Goal: Transaction & Acquisition: Purchase product/service

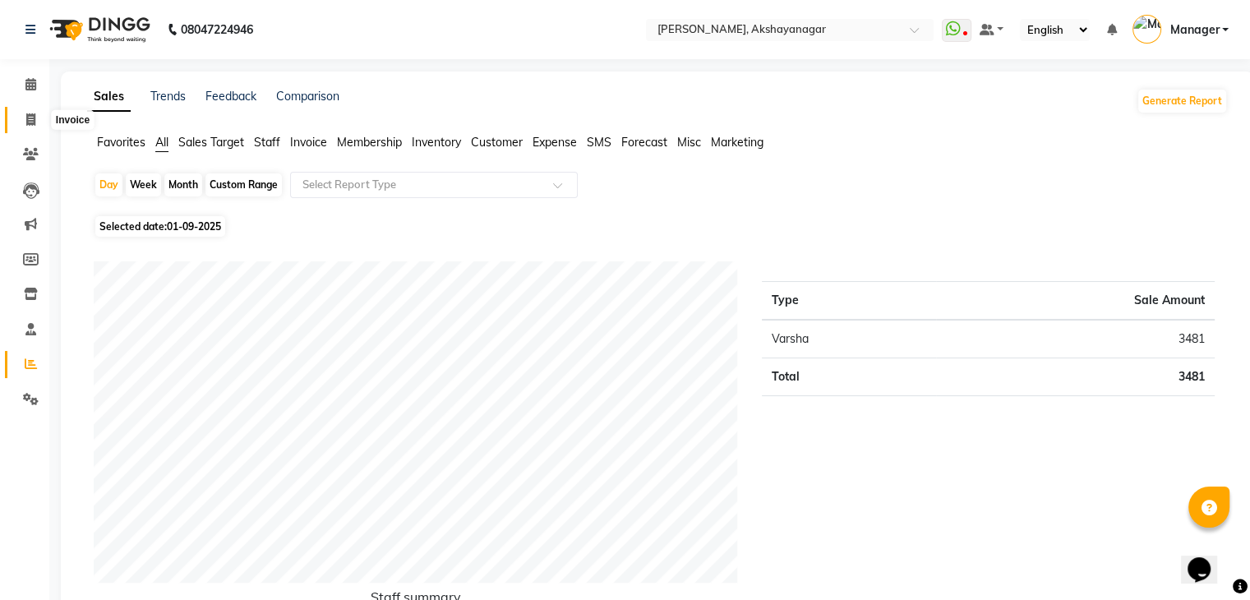
click at [30, 119] on icon at bounding box center [30, 119] width 9 height 12
select select "service"
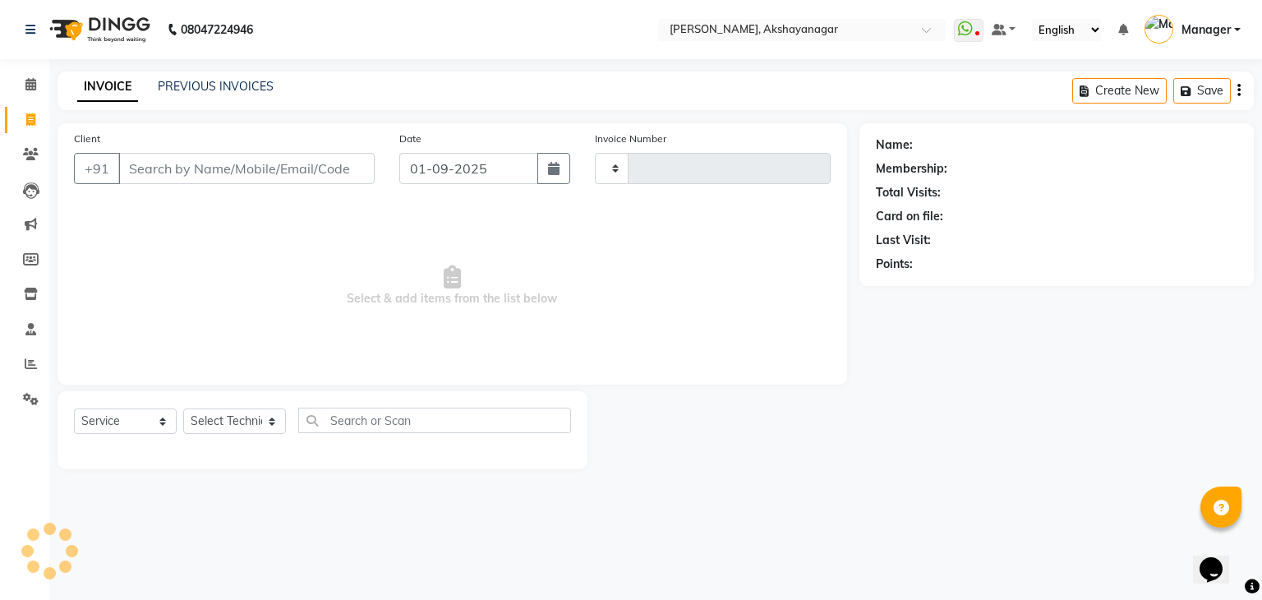
type input "0590"
select select "7395"
click at [219, 414] on select "Select Technician Arun Manager [PERSON_NAME]" at bounding box center [234, 421] width 103 height 25
select select "86675"
click at [183, 409] on select "Select Technician Arun Manager [PERSON_NAME]" at bounding box center [234, 421] width 103 height 25
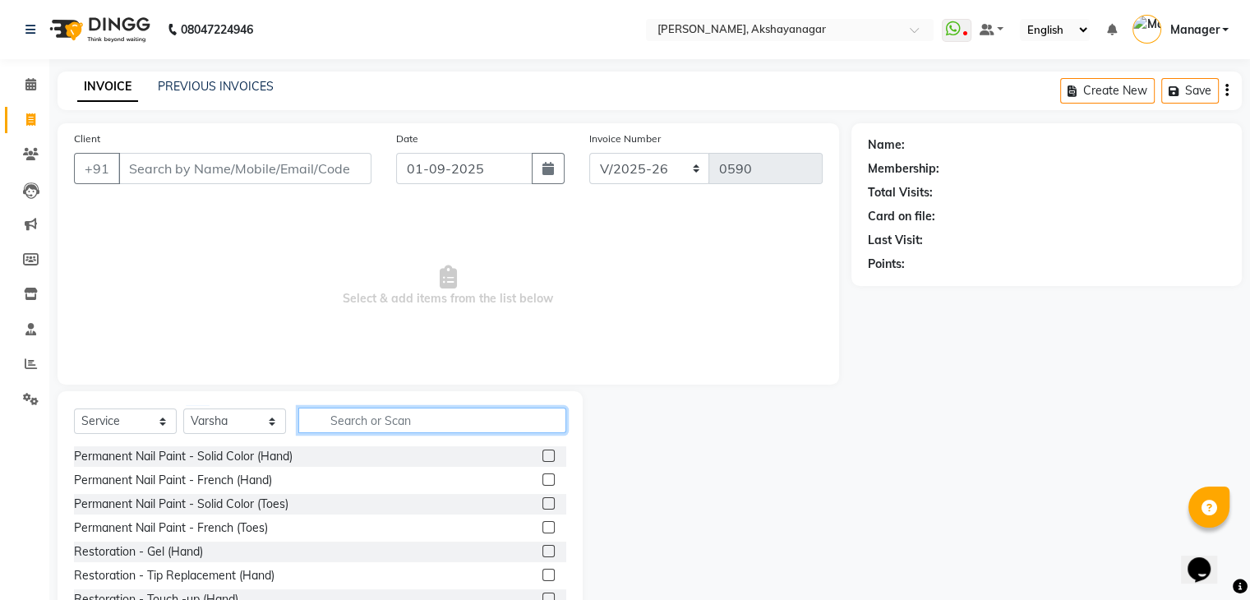
click at [362, 421] on input "text" at bounding box center [432, 420] width 268 height 25
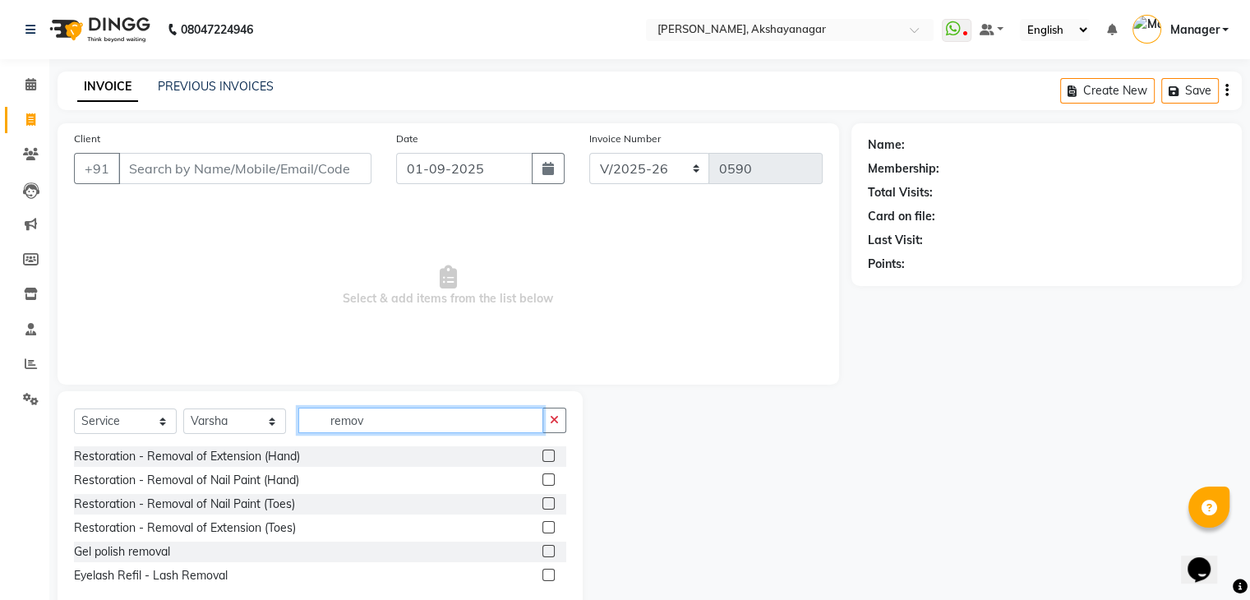
type input "remov"
click at [547, 553] on label at bounding box center [548, 551] width 12 height 12
click at [547, 553] on input "checkbox" at bounding box center [547, 552] width 11 height 11
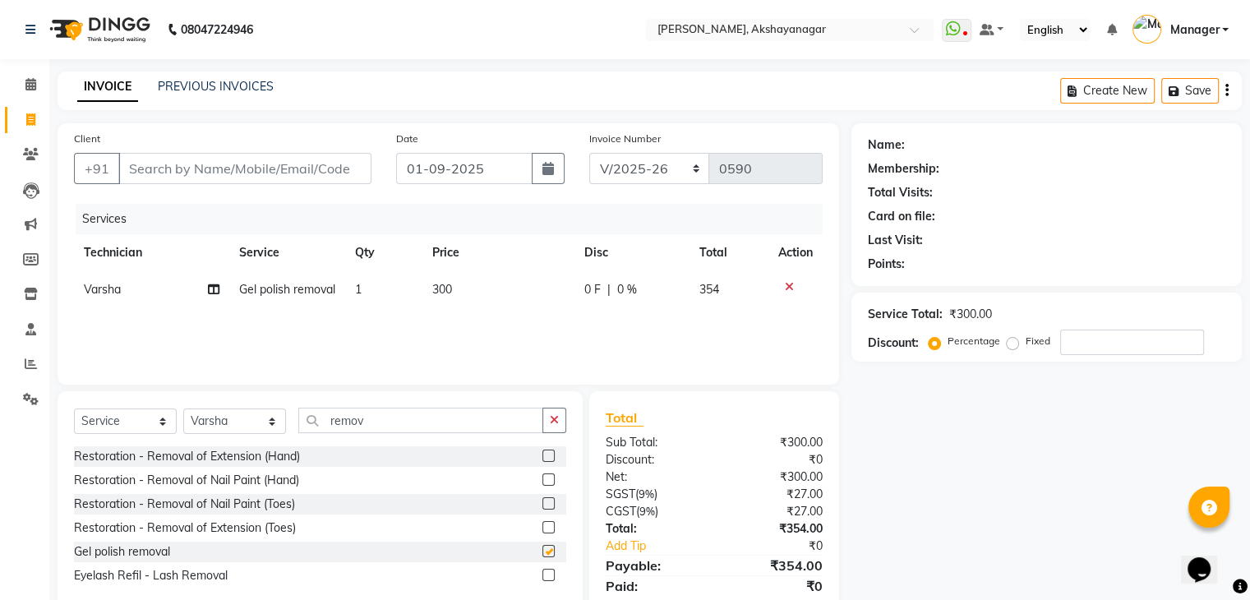
checkbox input "false"
click at [390, 428] on input "remov" at bounding box center [420, 420] width 245 height 25
type input "r"
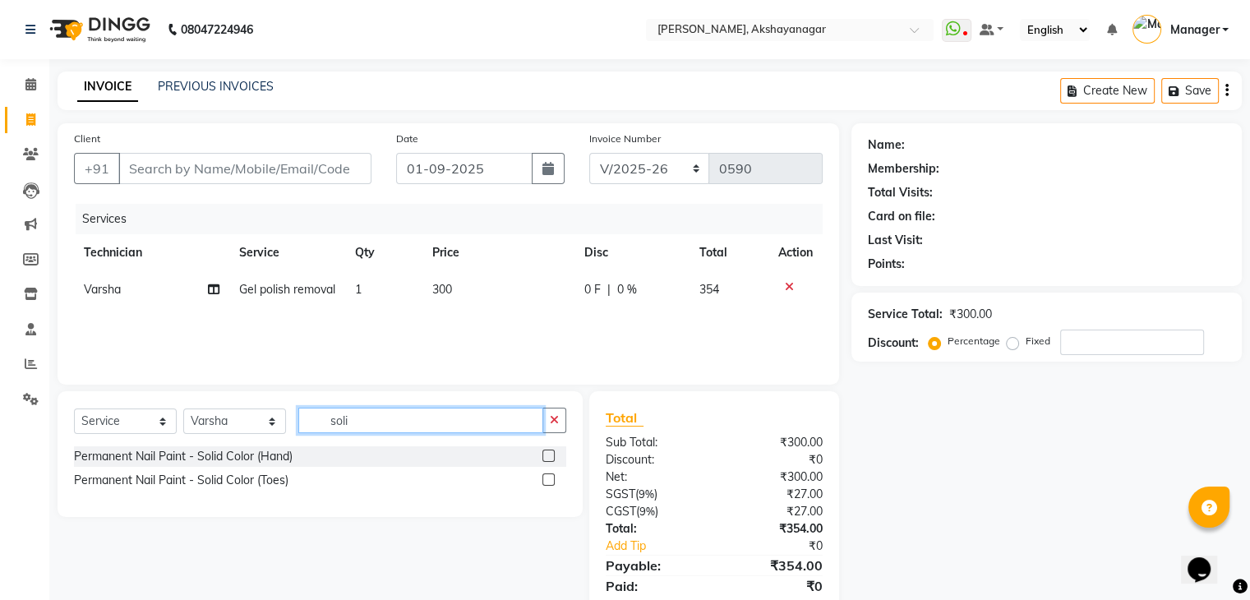
type input "soli"
click at [552, 451] on label at bounding box center [548, 456] width 12 height 12
click at [552, 451] on input "checkbox" at bounding box center [547, 456] width 11 height 11
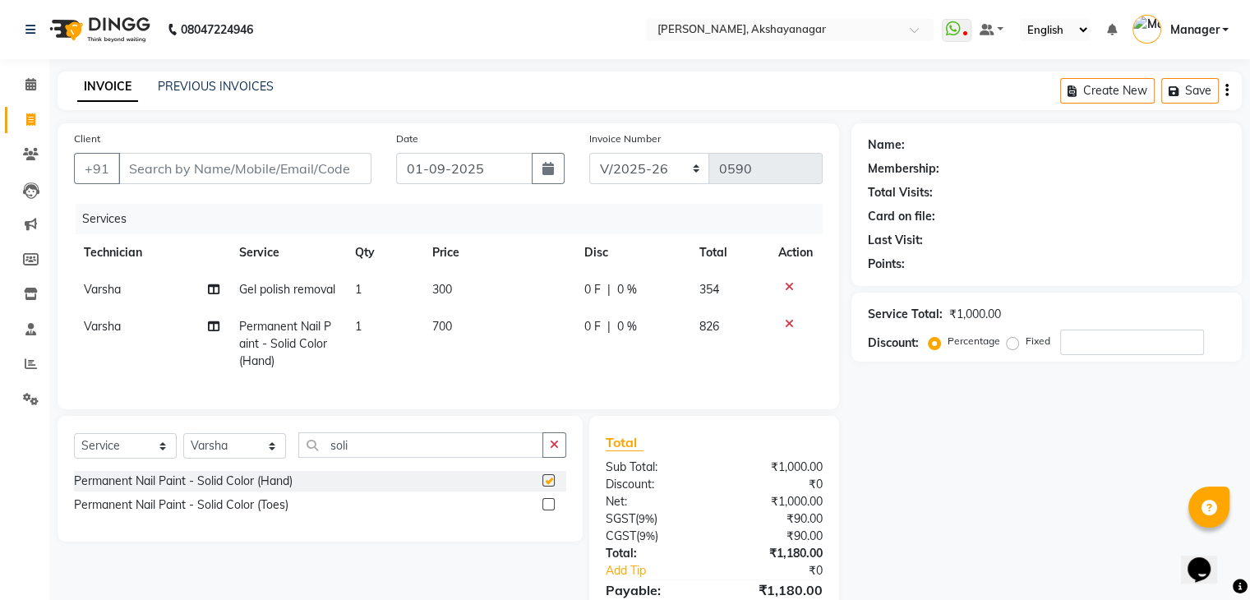
checkbox input "false"
click at [381, 458] on input "soli" at bounding box center [420, 444] width 245 height 25
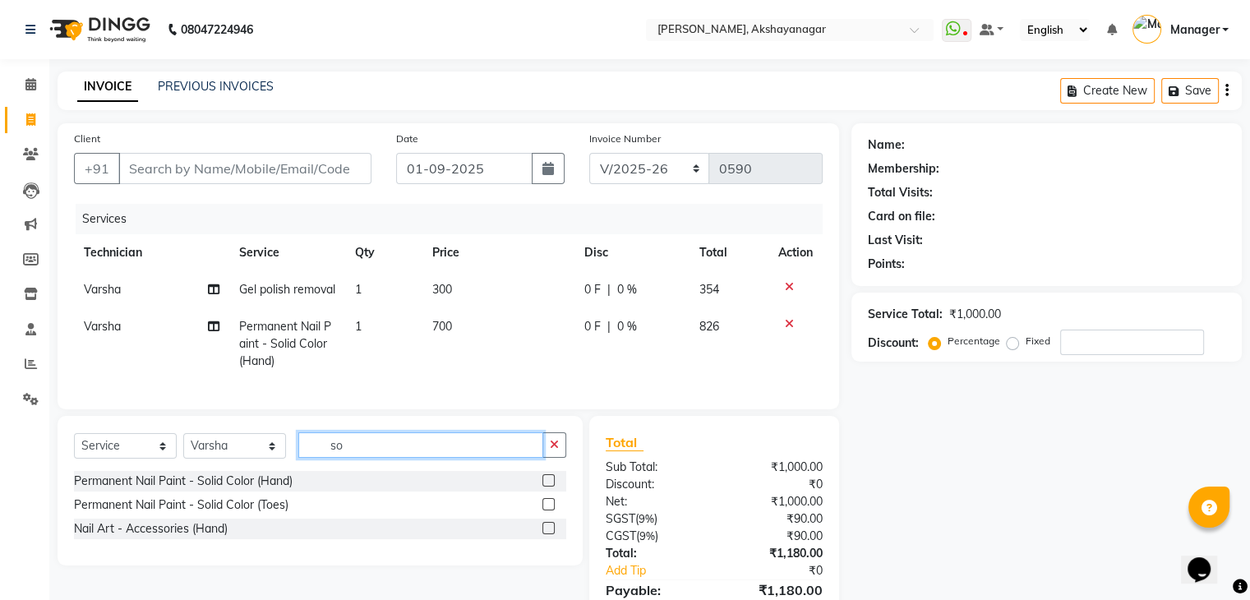
type input "s"
type input "acr"
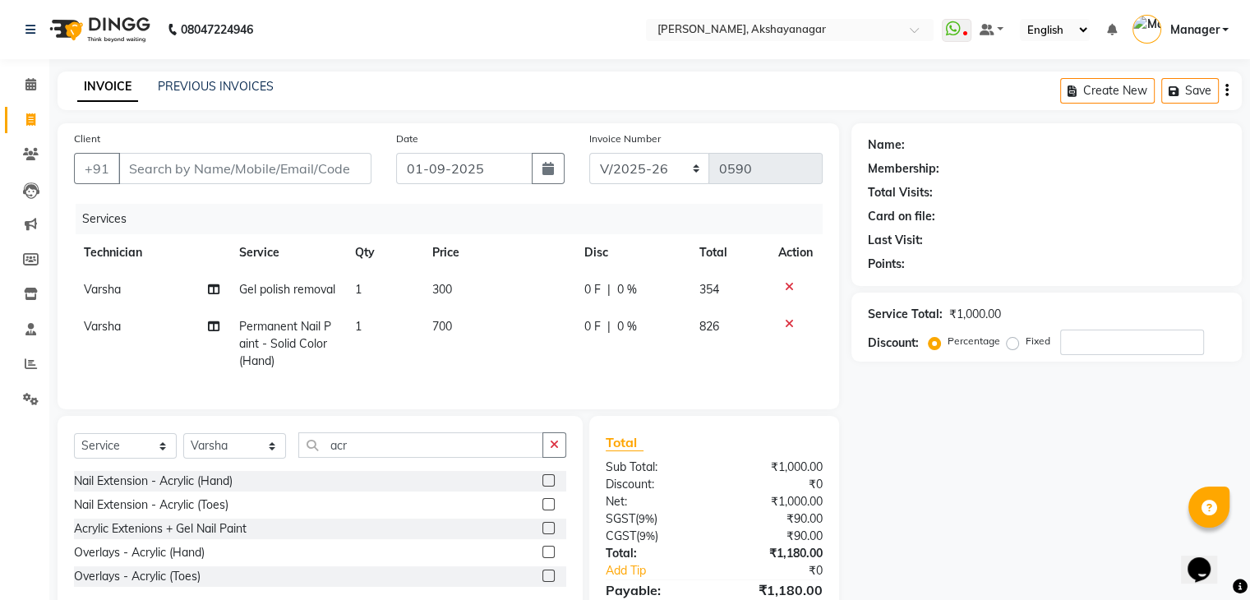
click at [547, 558] on label at bounding box center [548, 552] width 12 height 12
click at [547, 558] on input "checkbox" at bounding box center [547, 552] width 11 height 11
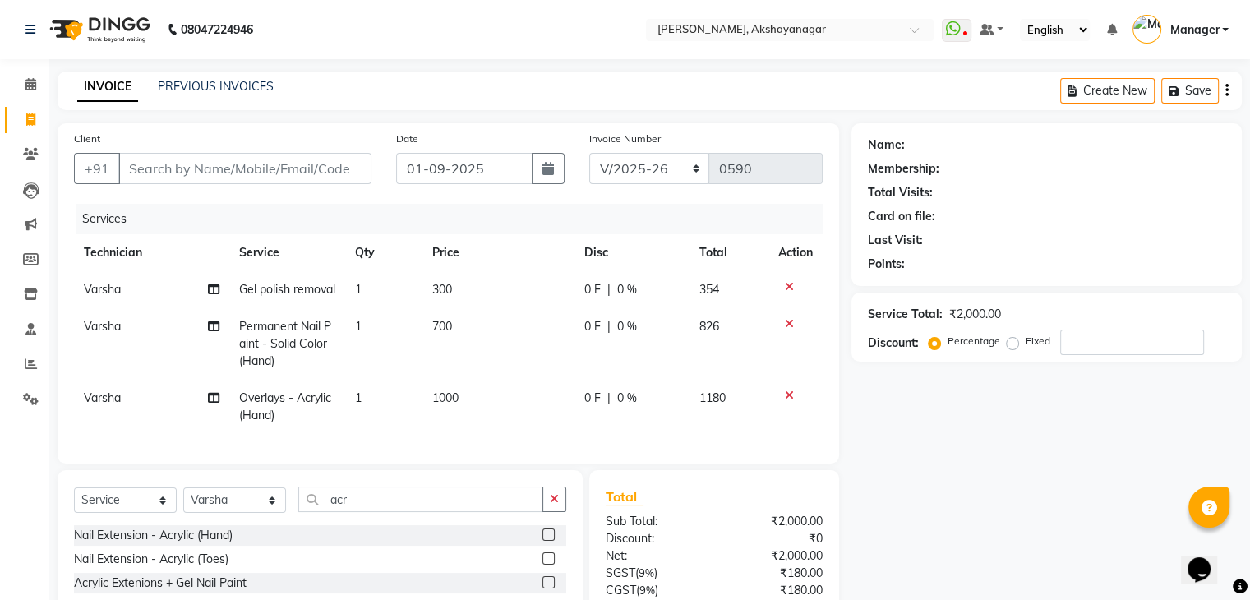
checkbox input "false"
click at [382, 512] on input "acr" at bounding box center [420, 499] width 245 height 25
type input "a"
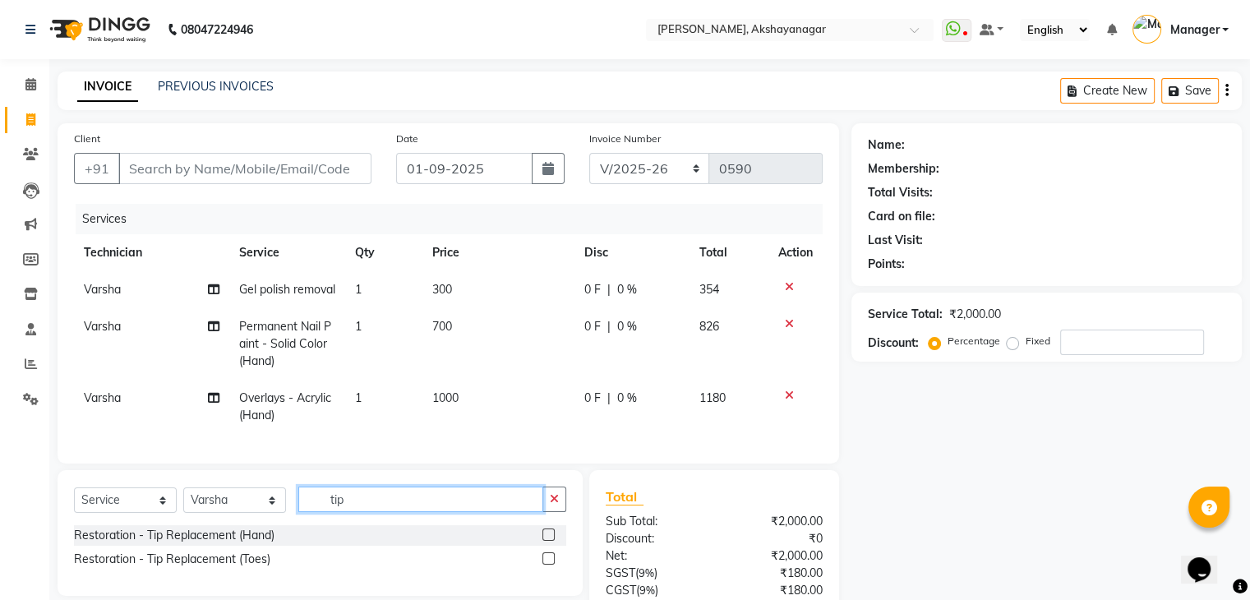
type input "tip"
click at [549, 541] on label at bounding box center [548, 535] width 12 height 12
click at [549, 541] on input "checkbox" at bounding box center [547, 535] width 11 height 11
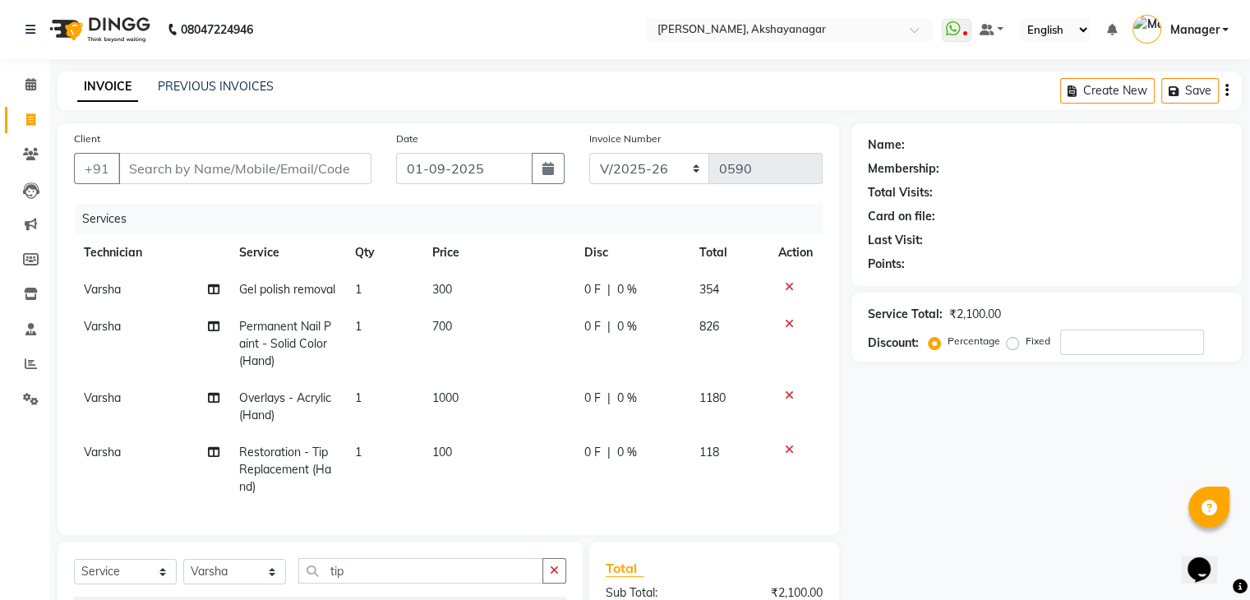
checkbox input "false"
click at [450, 459] on span "100" at bounding box center [442, 452] width 20 height 15
select select "86675"
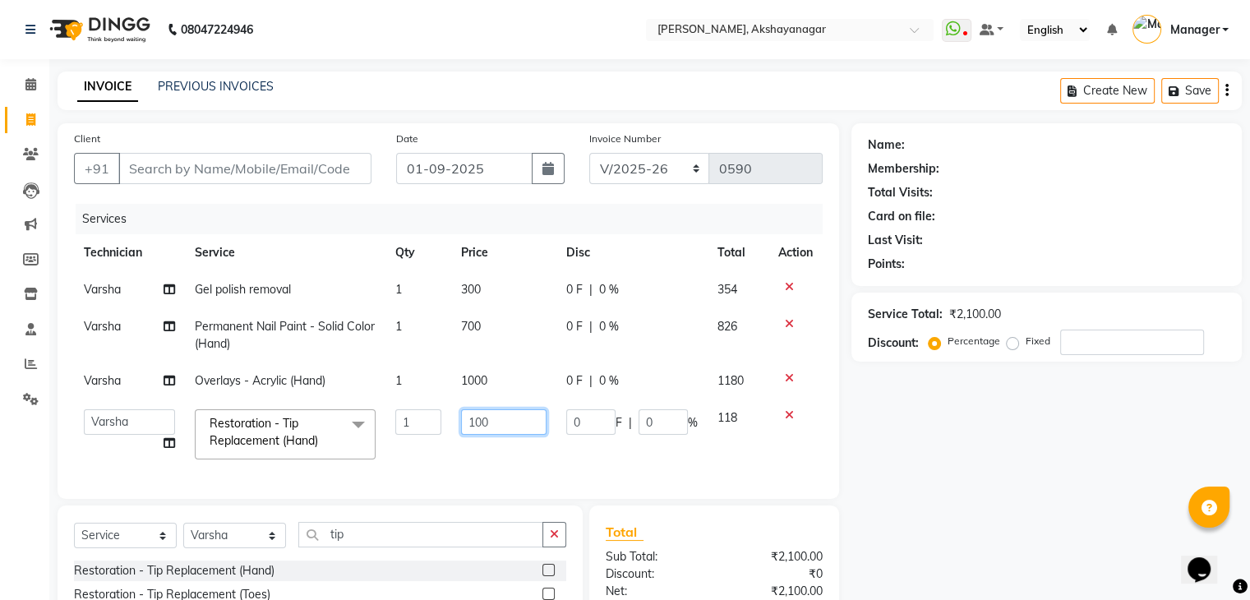
click at [487, 425] on input "100" at bounding box center [503, 421] width 85 height 25
type input "150"
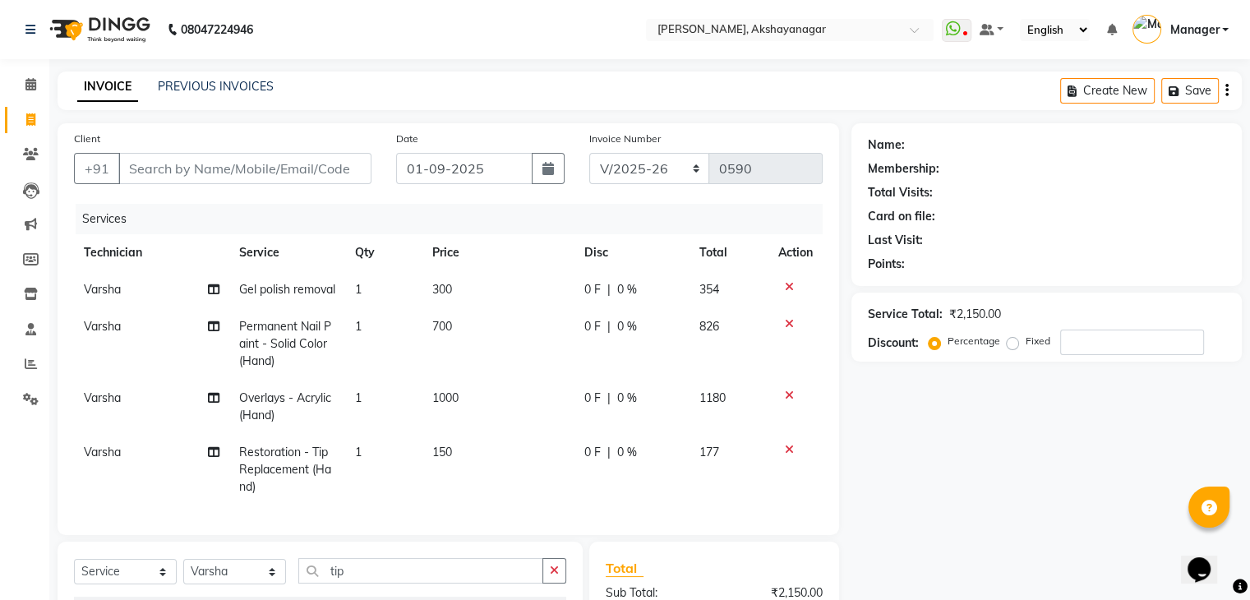
click at [376, 470] on td "1" at bounding box center [383, 470] width 77 height 72
select select "86675"
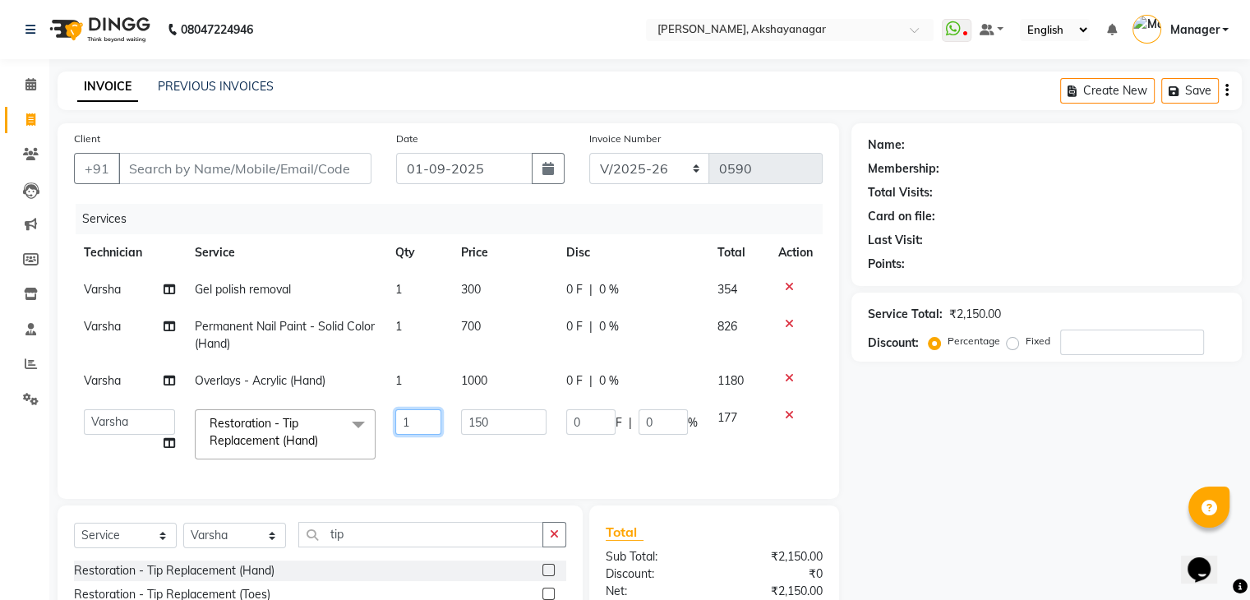
click at [422, 420] on input "1" at bounding box center [418, 421] width 47 height 25
type input "3"
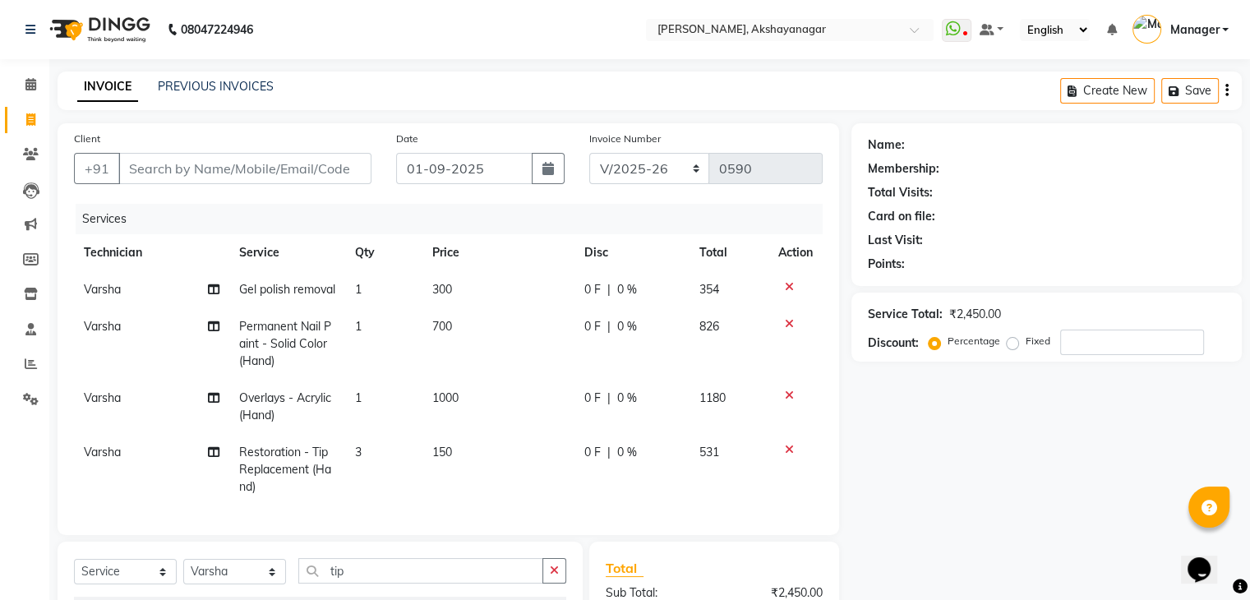
click at [732, 464] on td "531" at bounding box center [729, 470] width 78 height 72
select select "86675"
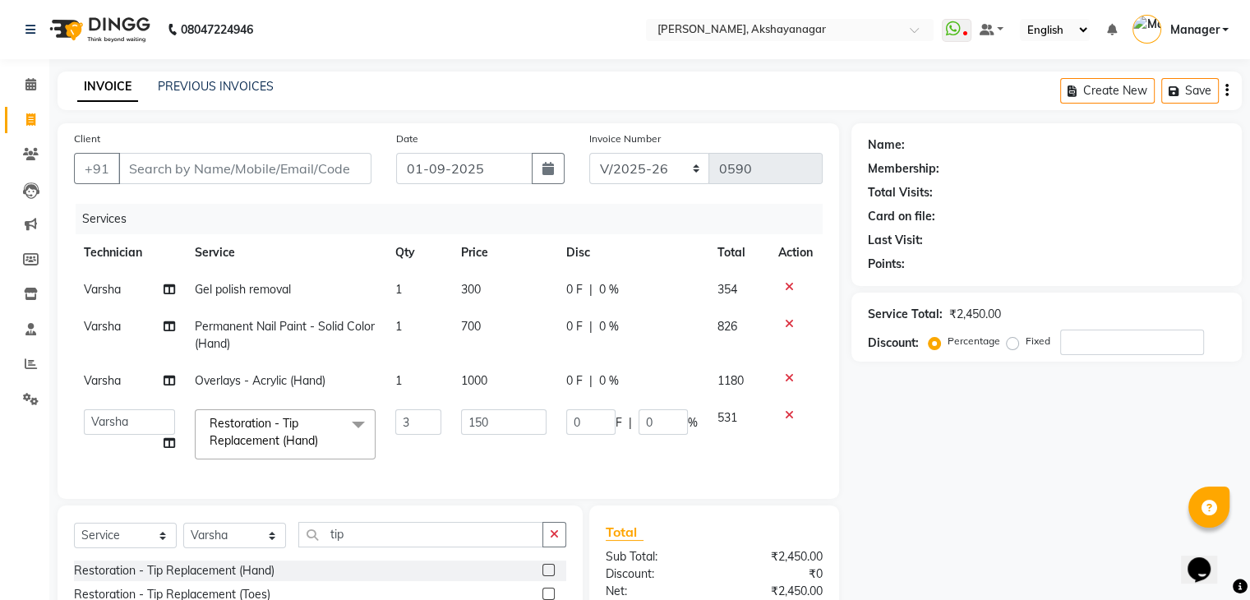
click at [105, 290] on span "Varsha" at bounding box center [102, 289] width 37 height 15
select select "86675"
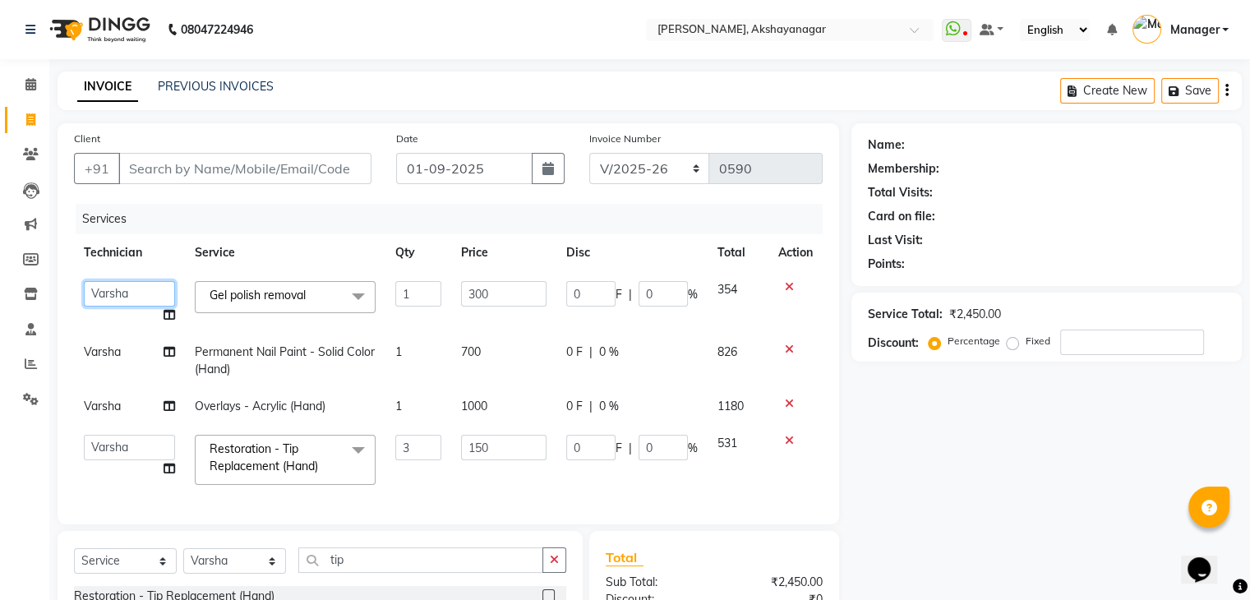
click at [132, 292] on select "Arun Manager [PERSON_NAME]" at bounding box center [129, 293] width 91 height 25
select select "88607"
click at [282, 225] on div "Services" at bounding box center [455, 219] width 759 height 30
click at [642, 485] on td "0 F | 0 %" at bounding box center [631, 460] width 151 height 70
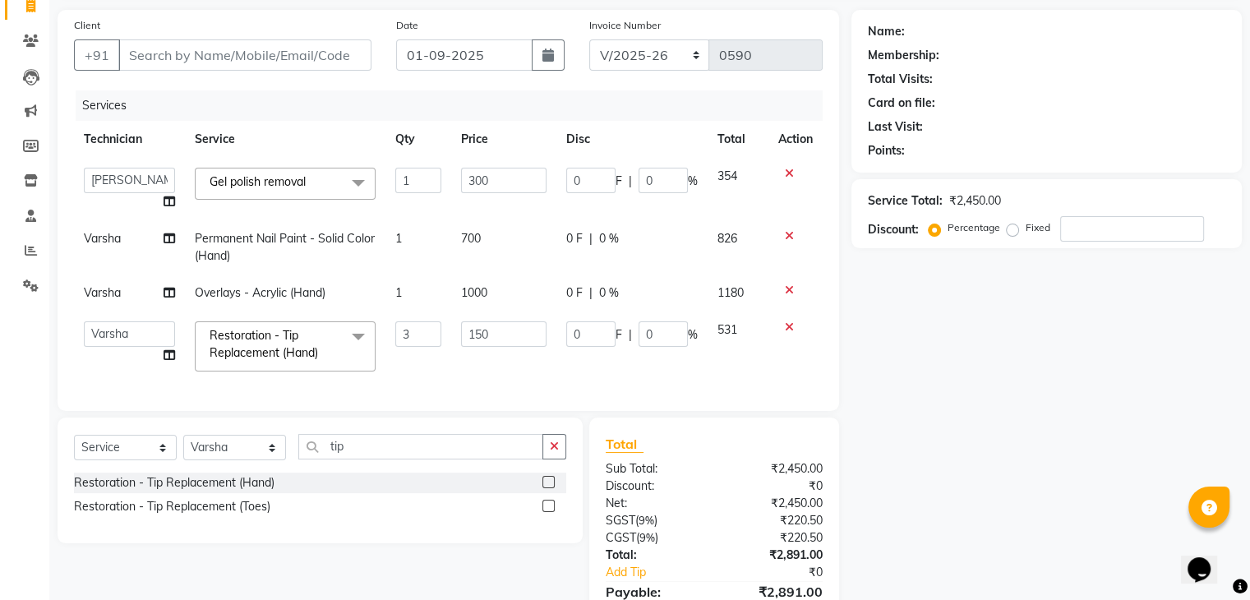
scroll to position [112, 0]
click at [363, 461] on input "tip" at bounding box center [420, 448] width 245 height 25
type input "t"
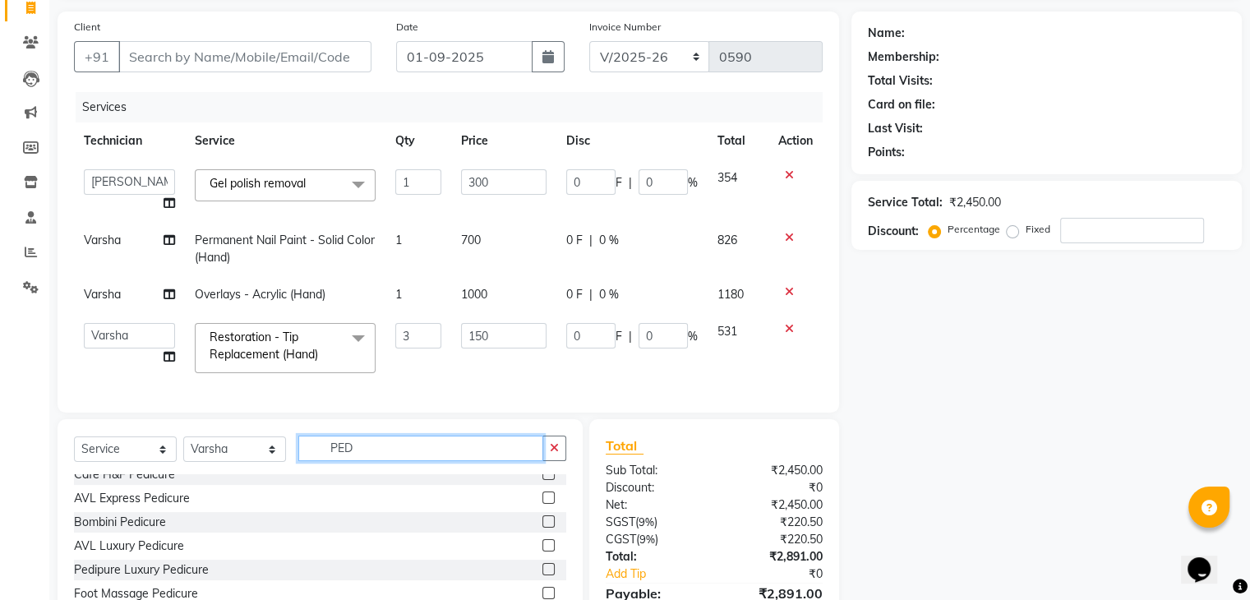
scroll to position [143, 0]
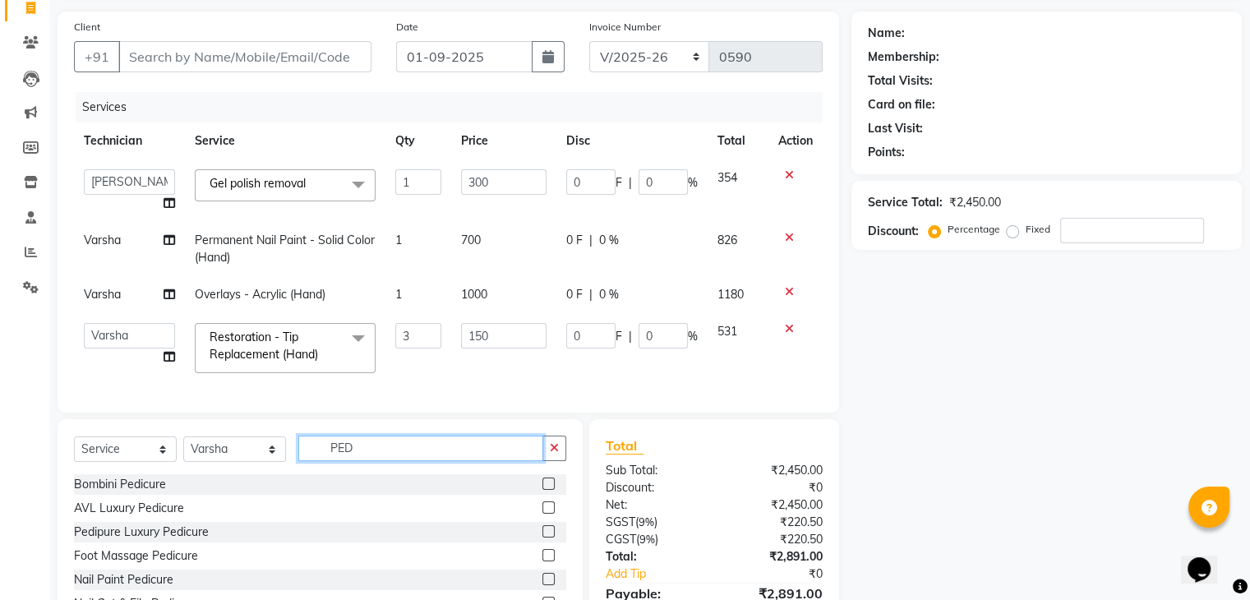
type input "PED"
click at [542, 538] on label at bounding box center [548, 531] width 12 height 12
click at [542, 538] on input "checkbox" at bounding box center [547, 532] width 11 height 11
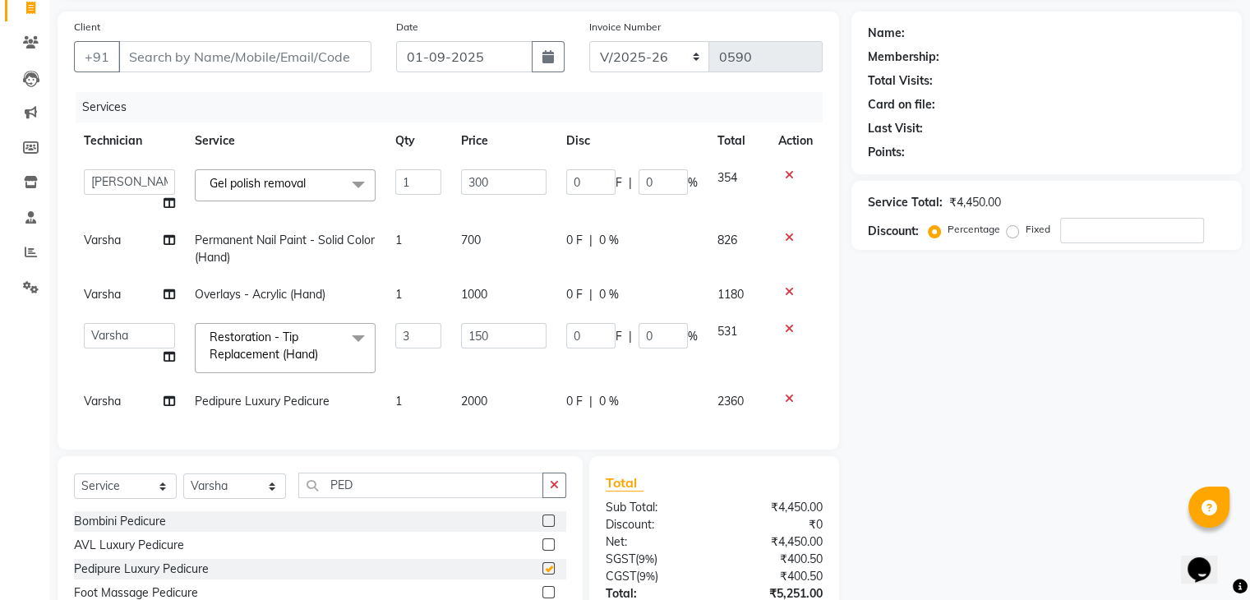
checkbox input "false"
click at [369, 498] on input "PED" at bounding box center [420, 485] width 245 height 25
type input "P"
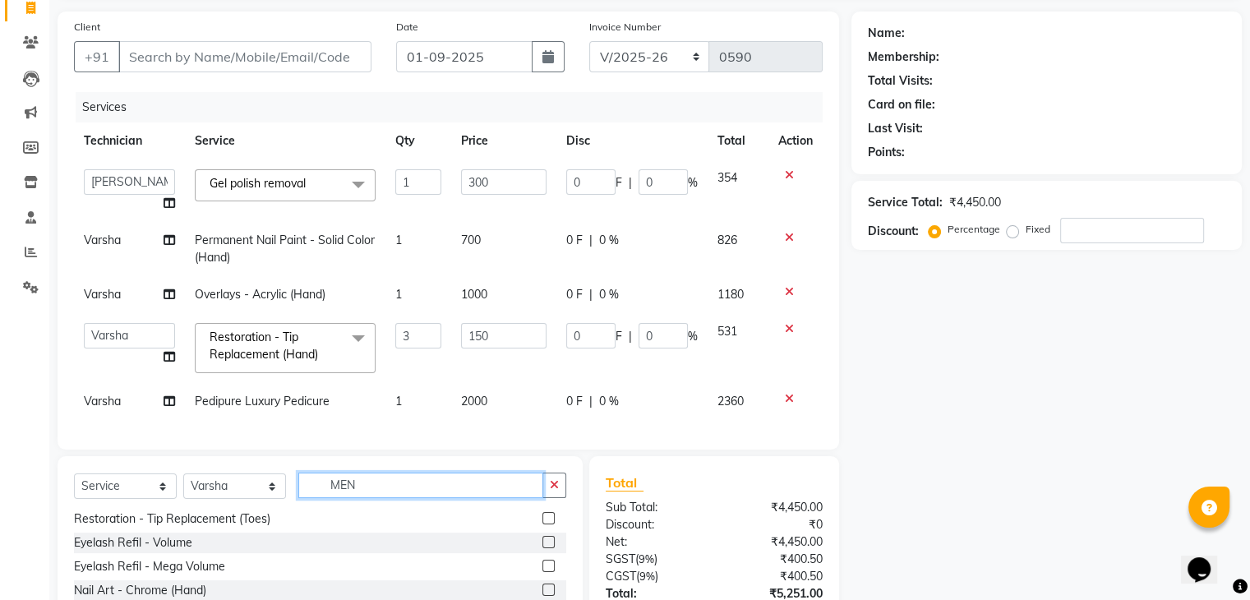
scroll to position [0, 0]
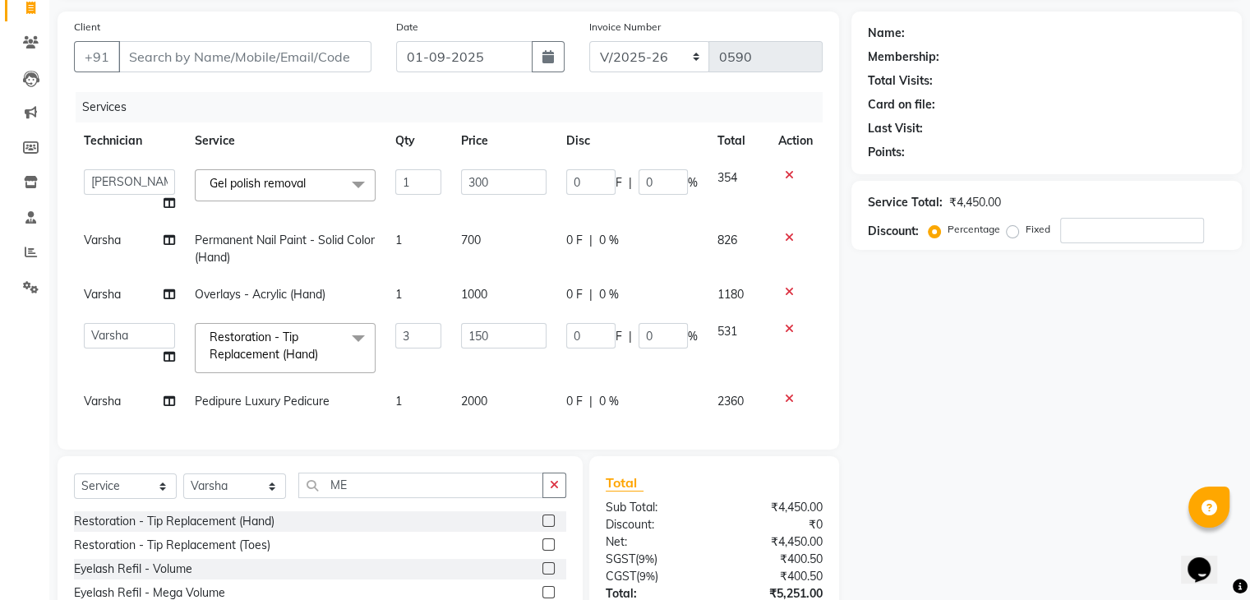
click at [914, 435] on div "Name: Membership: Total Visits: Card on file: Last Visit: Points: Service Total…" at bounding box center [1053, 355] width 403 height 687
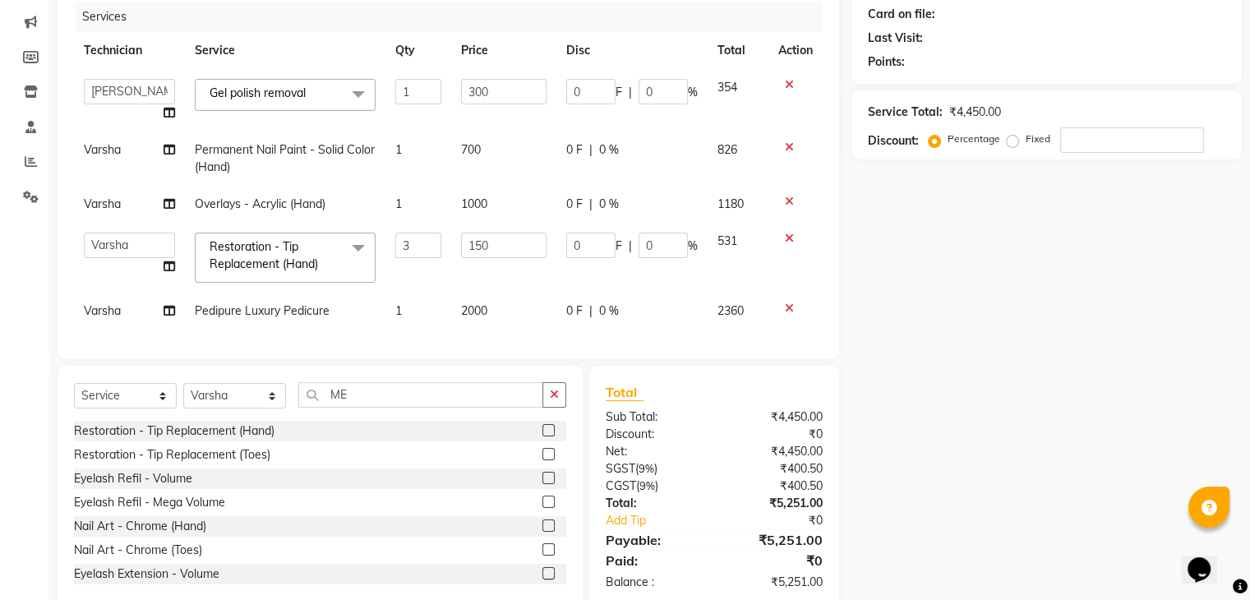
scroll to position [247, 0]
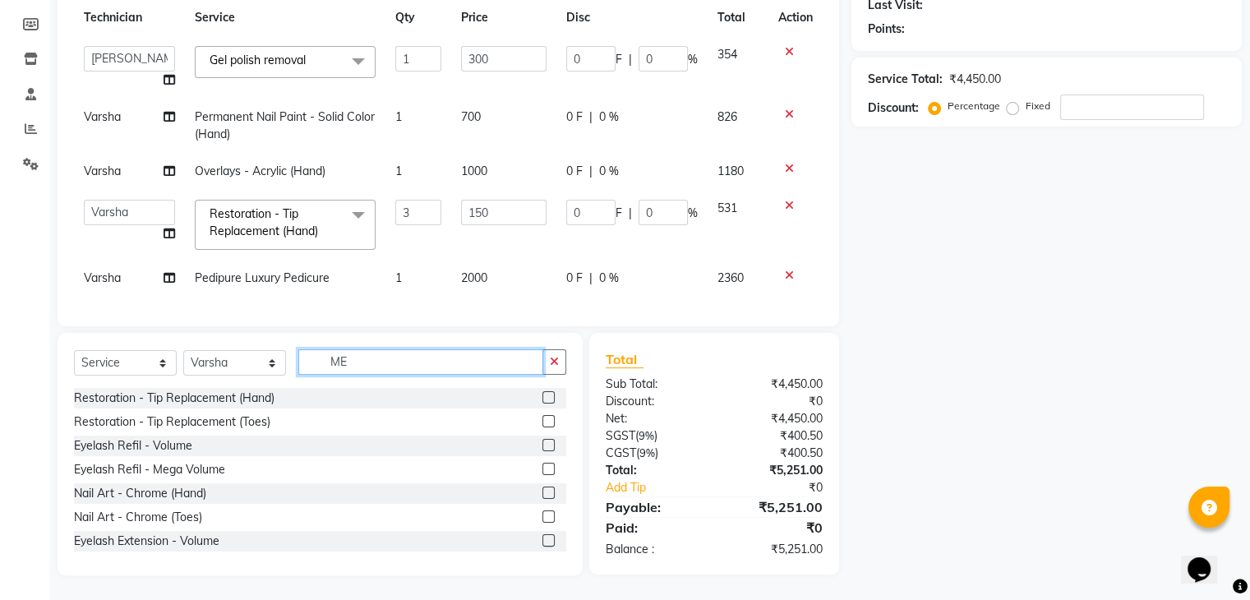
click at [378, 362] on input "ME" at bounding box center [420, 361] width 245 height 25
type input "M"
click at [378, 362] on input "PED" at bounding box center [420, 361] width 245 height 25
type input "PEDI"
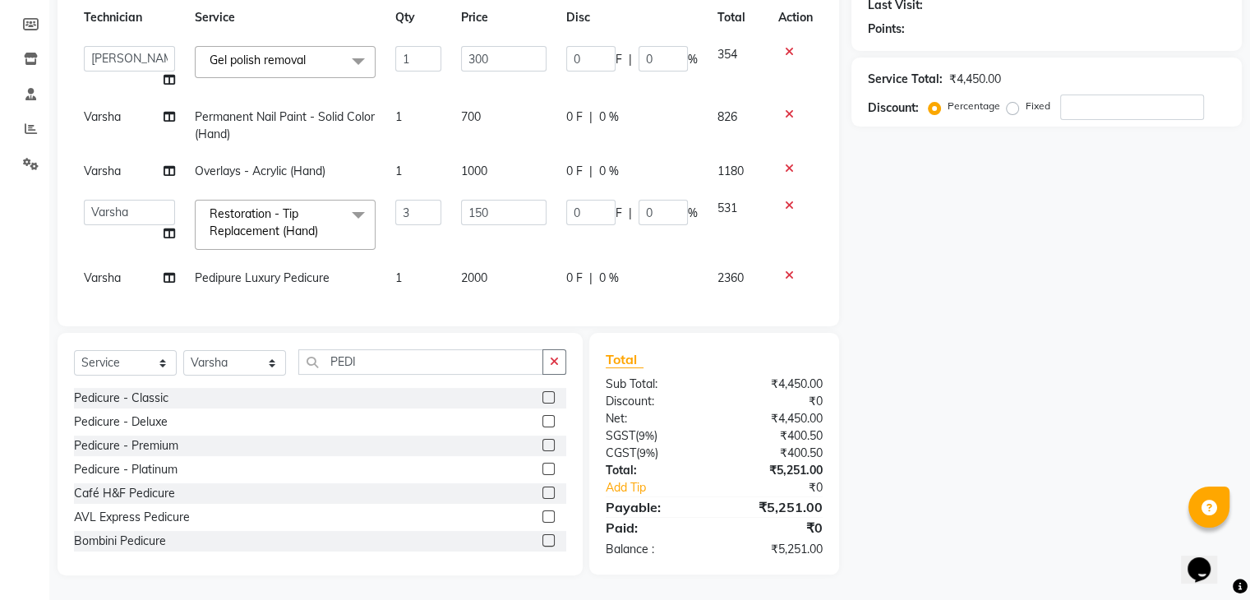
click at [542, 496] on label at bounding box center [548, 493] width 12 height 12
click at [542, 496] on input "checkbox" at bounding box center [547, 493] width 11 height 11
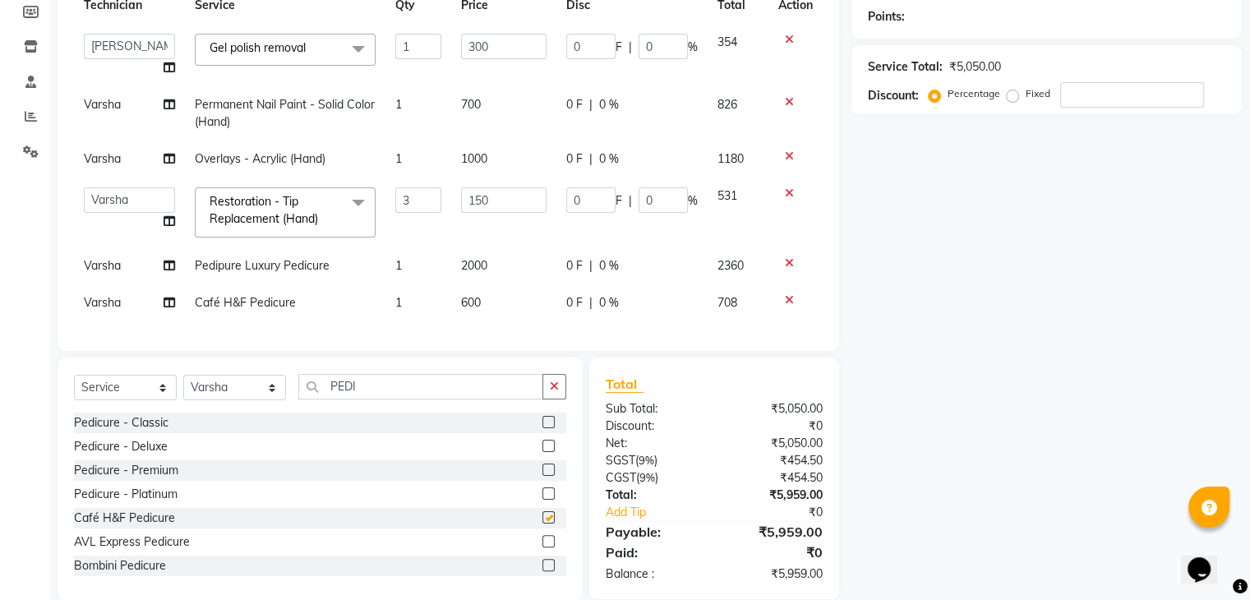
checkbox input "false"
click at [787, 298] on icon at bounding box center [789, 300] width 9 height 12
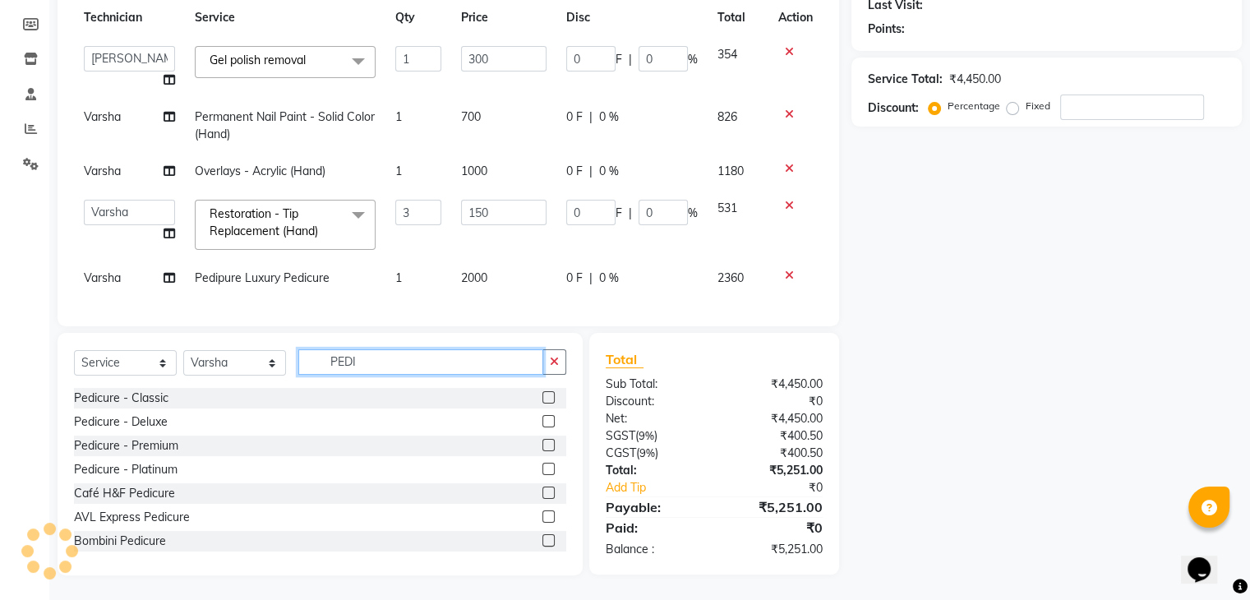
click at [414, 368] on input "PEDI" at bounding box center [420, 361] width 245 height 25
type input "P"
type input "PED"
click at [542, 491] on label at bounding box center [548, 493] width 12 height 12
click at [542, 491] on input "checkbox" at bounding box center [547, 493] width 11 height 11
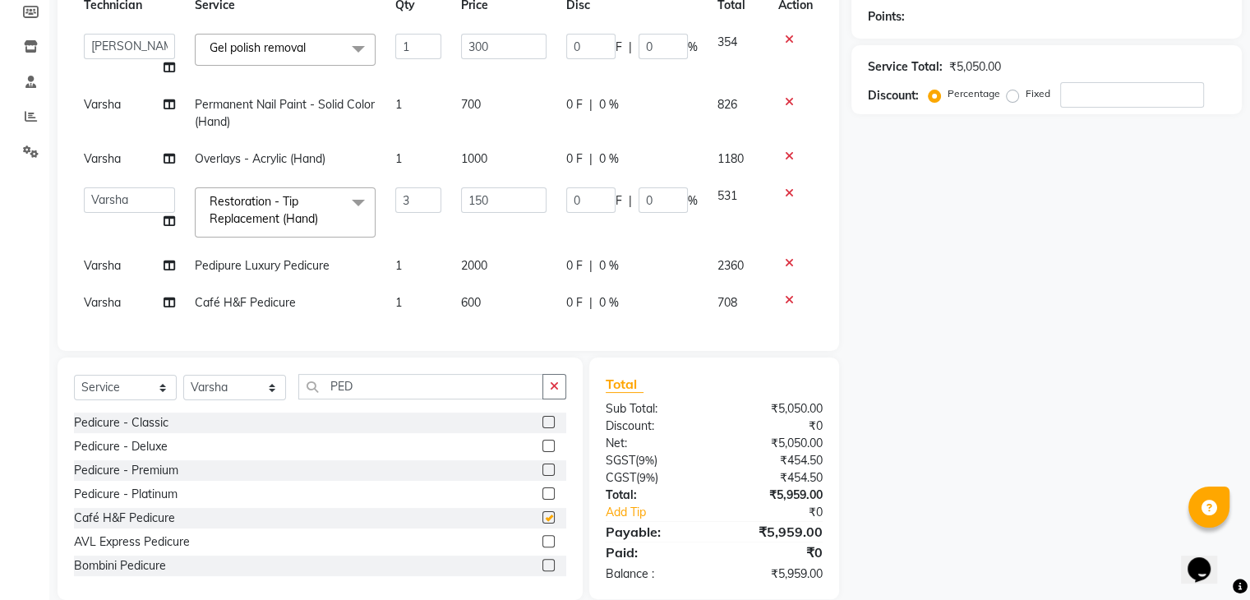
checkbox input "false"
click at [786, 299] on icon at bounding box center [789, 300] width 9 height 12
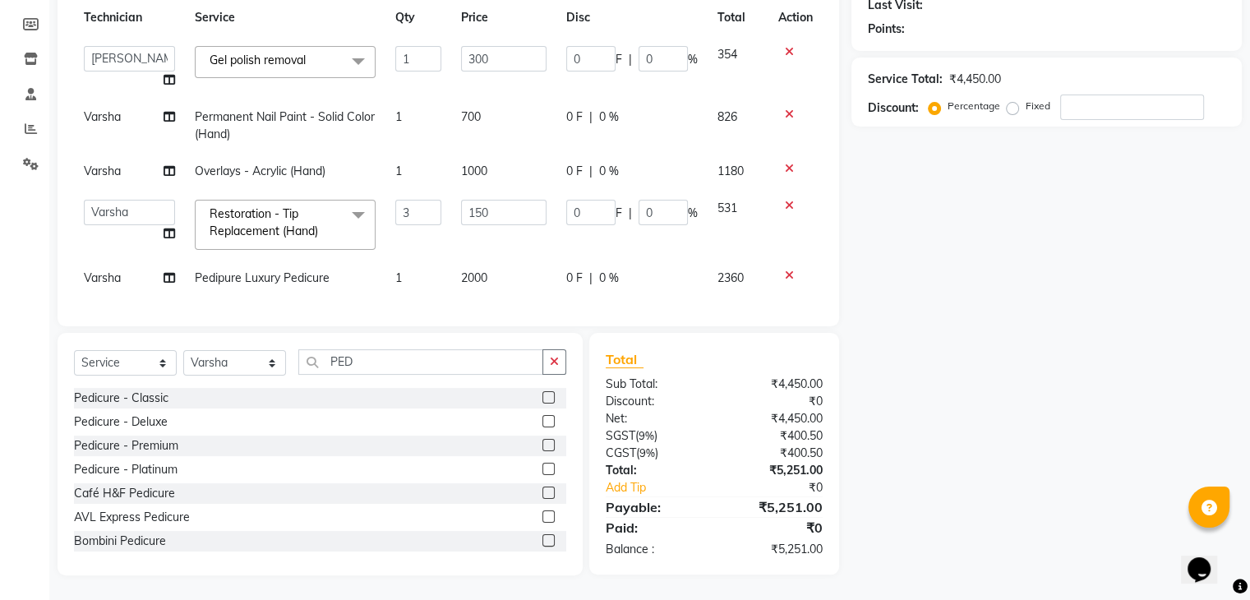
click at [542, 421] on label at bounding box center [548, 421] width 12 height 12
click at [542, 421] on input "checkbox" at bounding box center [547, 422] width 11 height 11
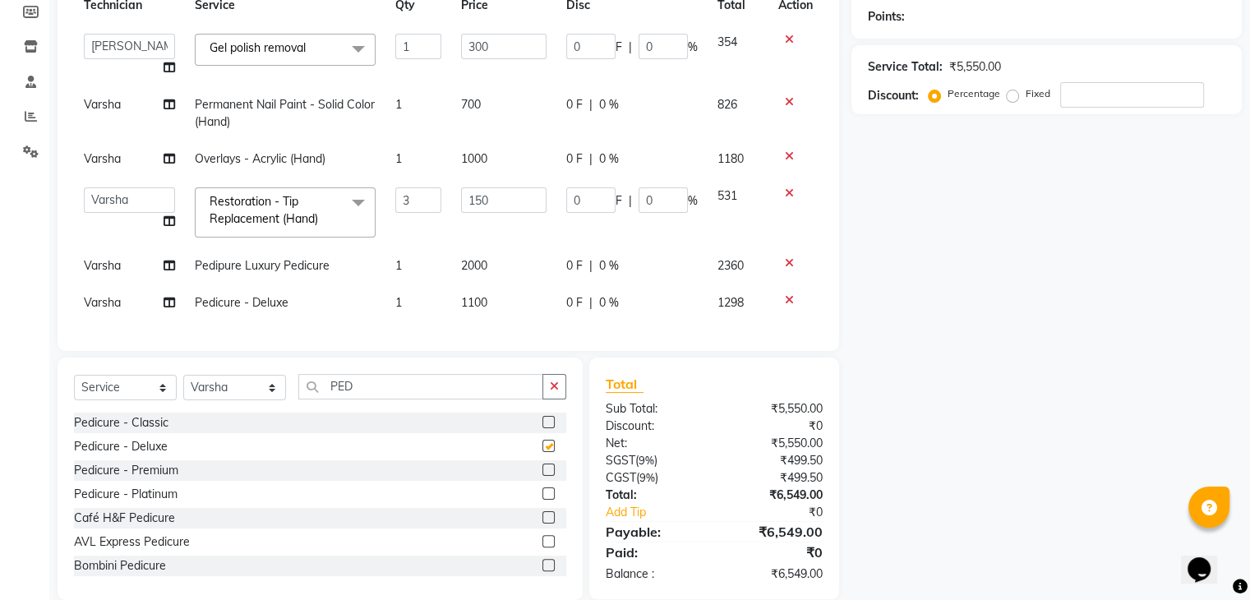
checkbox input "false"
click at [786, 297] on icon at bounding box center [789, 300] width 9 height 12
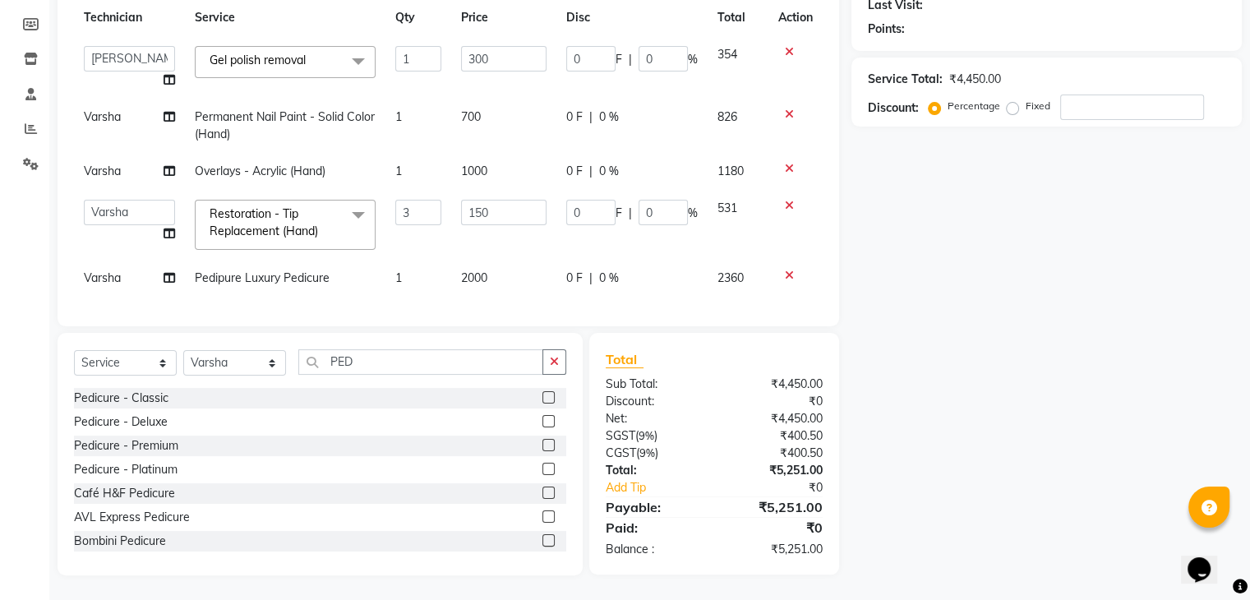
click at [542, 469] on label at bounding box center [548, 469] width 12 height 12
click at [542, 469] on input "checkbox" at bounding box center [547, 469] width 11 height 11
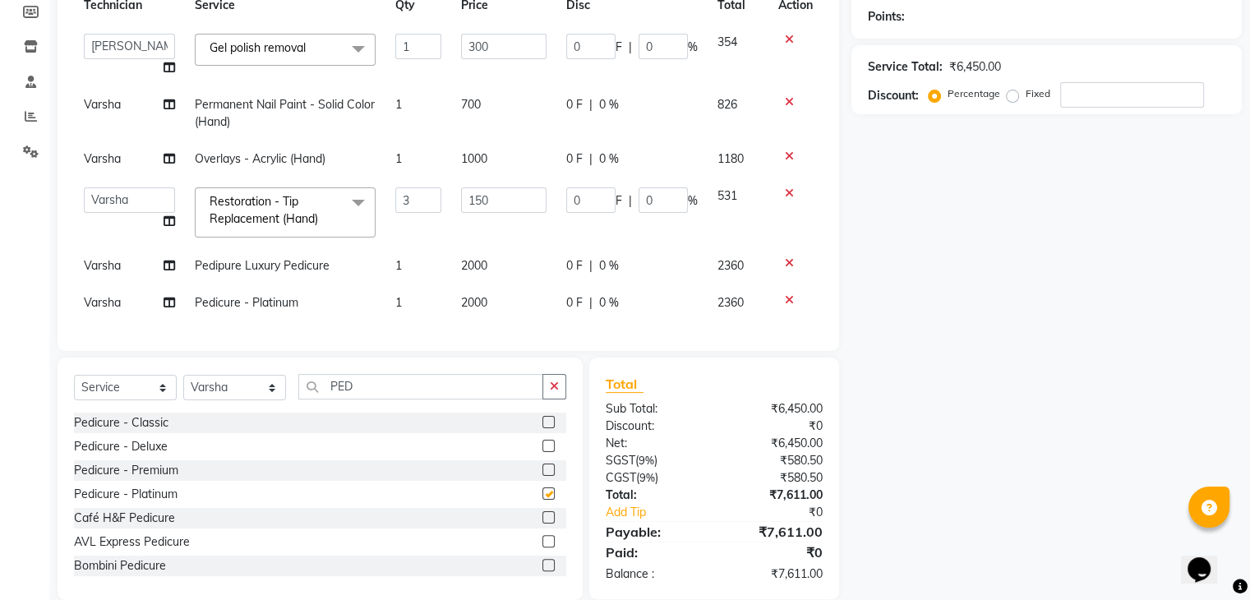
checkbox input "false"
click at [370, 399] on input "PED" at bounding box center [420, 386] width 245 height 25
type input "P"
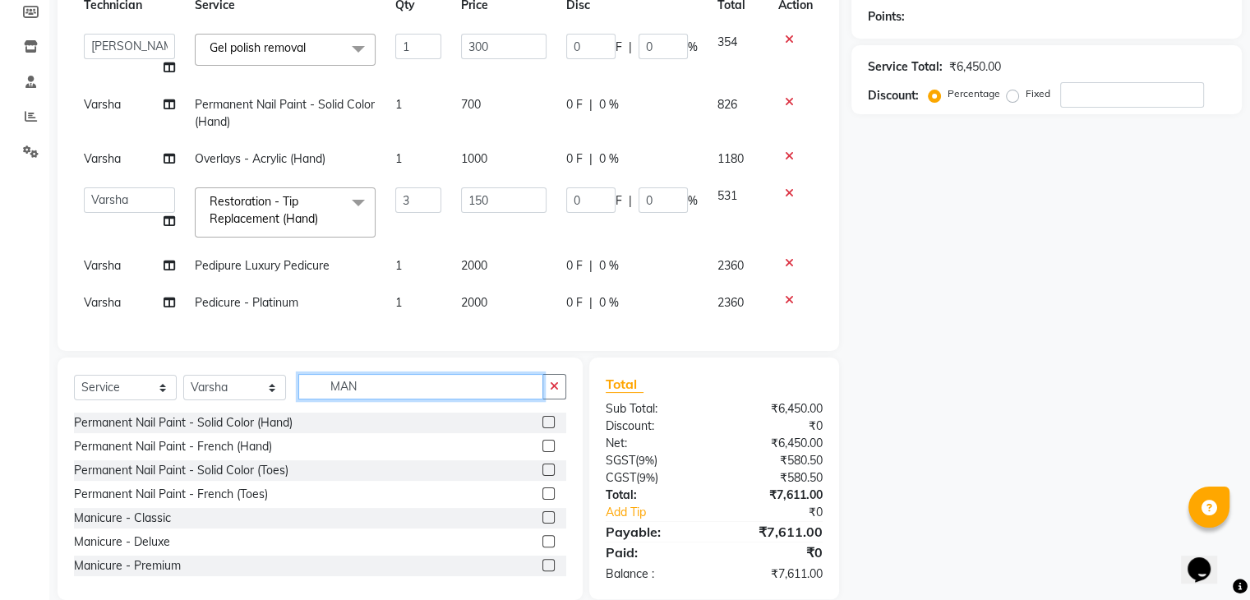
scroll to position [143, 0]
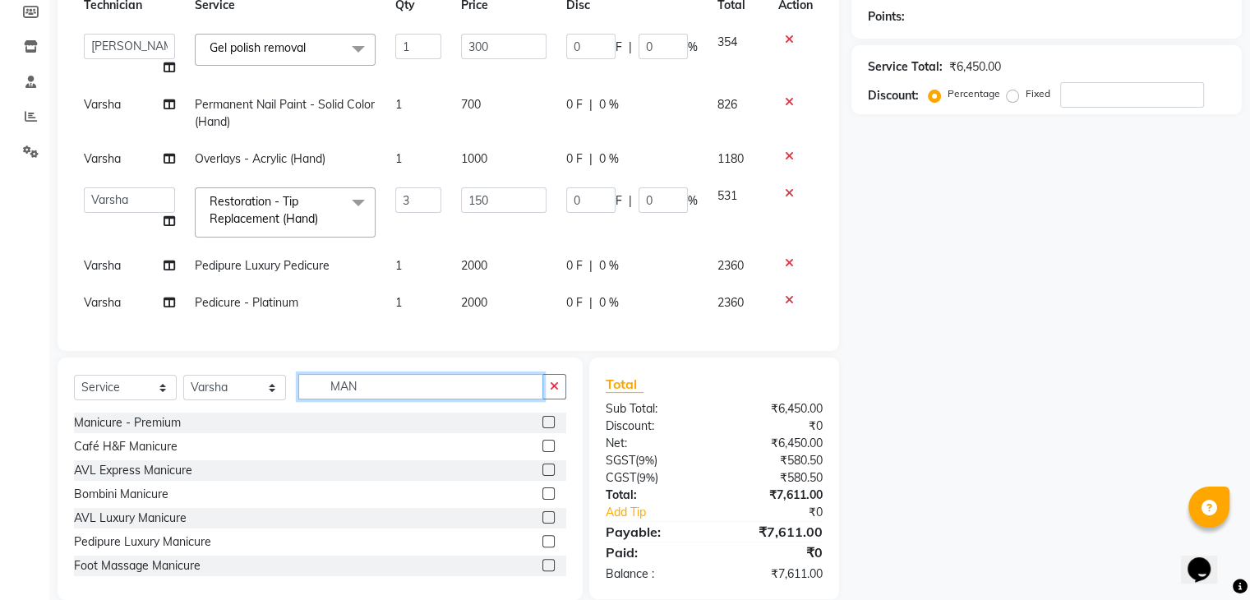
type input "MAN"
click at [542, 547] on label at bounding box center [548, 541] width 12 height 12
click at [542, 547] on input "checkbox" at bounding box center [547, 542] width 11 height 11
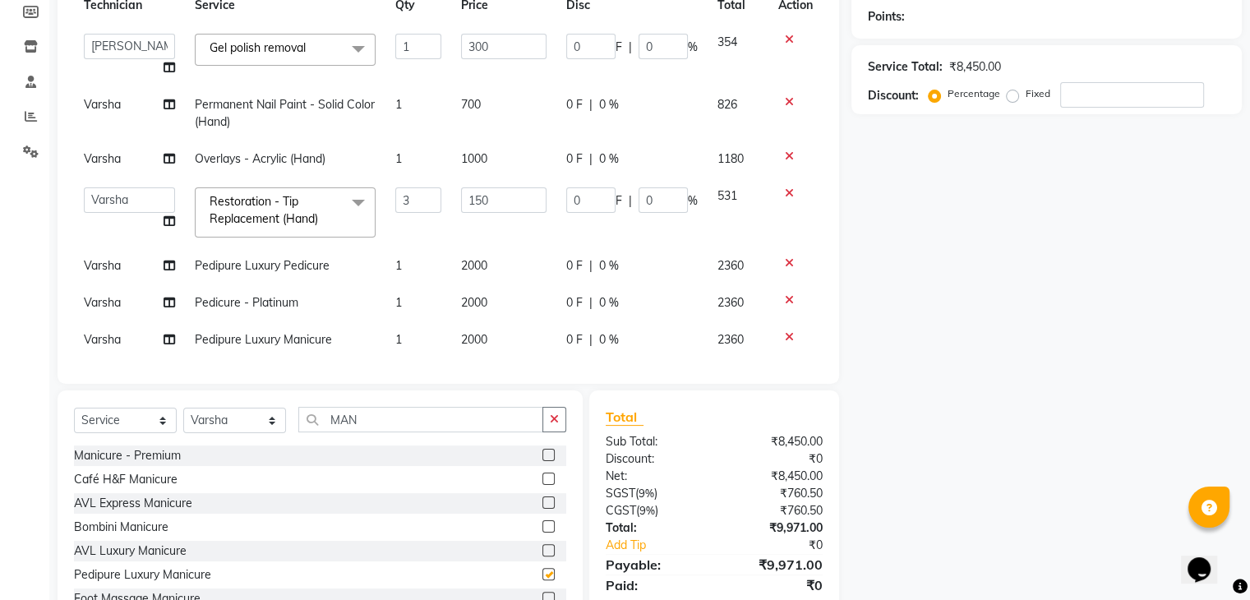
checkbox input "false"
click at [114, 265] on span "Varsha" at bounding box center [102, 265] width 37 height 15
select select "86675"
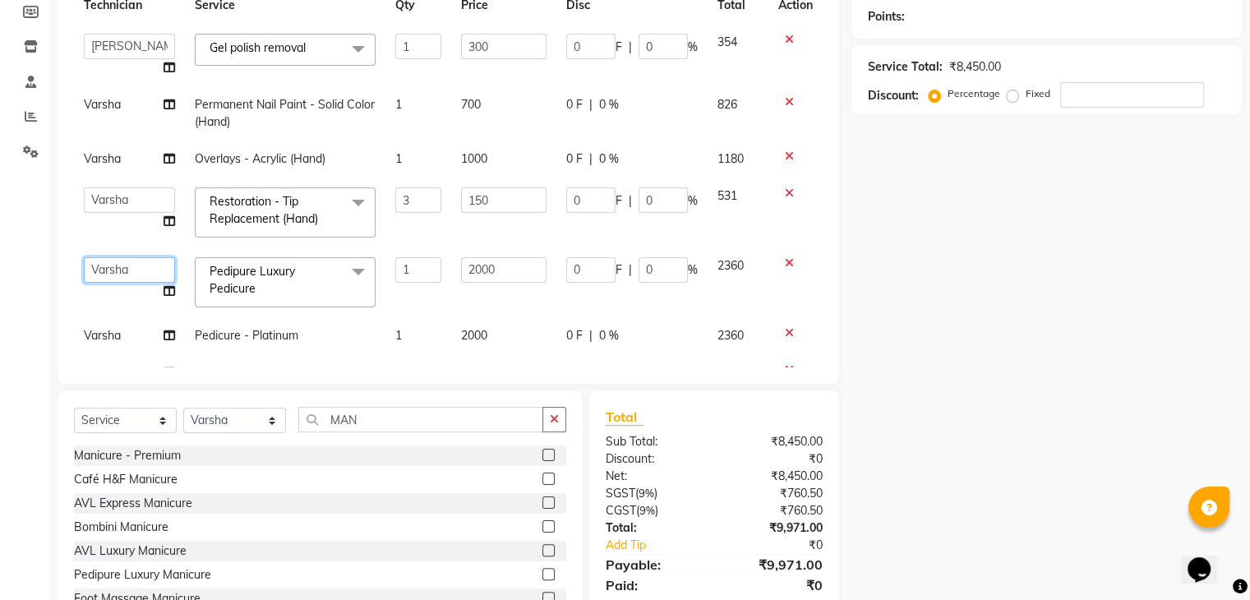
click at [134, 271] on select "Arun Manager [PERSON_NAME]" at bounding box center [129, 269] width 91 height 25
select select "88607"
click at [113, 336] on span "Varsha" at bounding box center [102, 335] width 37 height 15
select select "86675"
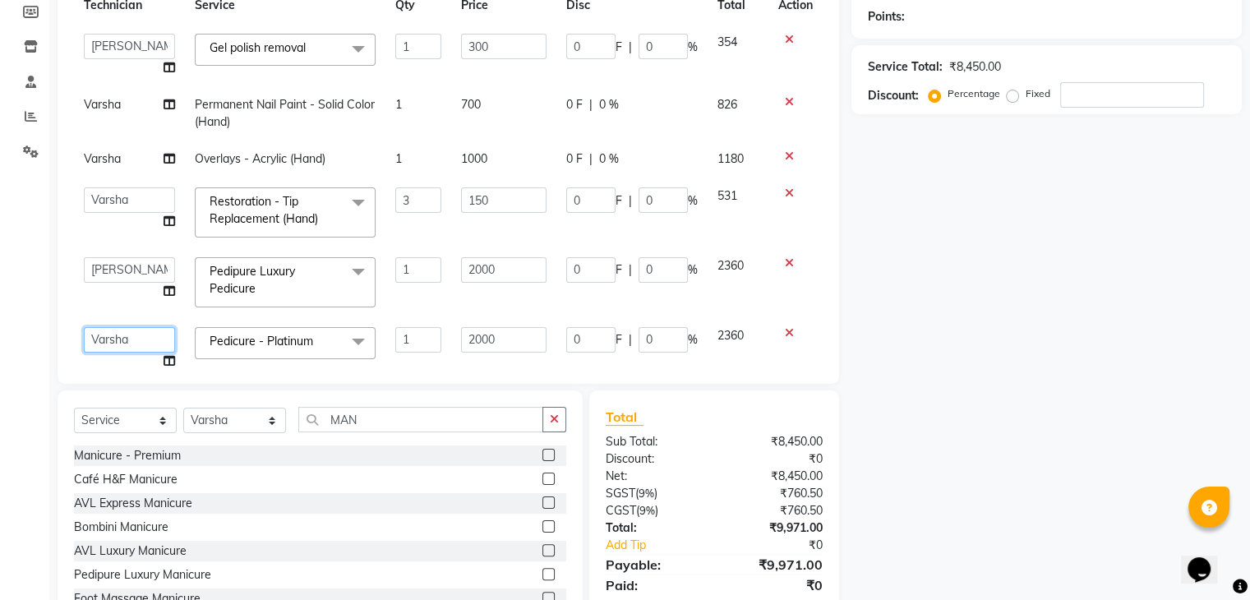
click at [131, 336] on select "Arun Manager [PERSON_NAME]" at bounding box center [129, 339] width 91 height 25
select select "88607"
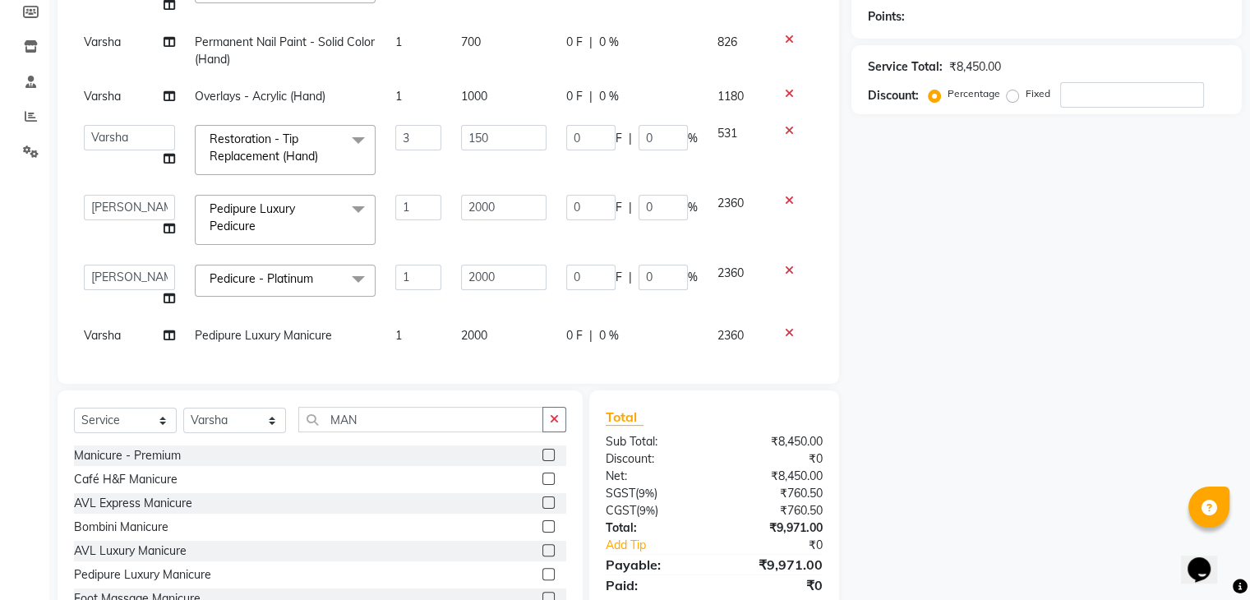
click at [94, 328] on span "Varsha" at bounding box center [102, 335] width 37 height 15
select select "86675"
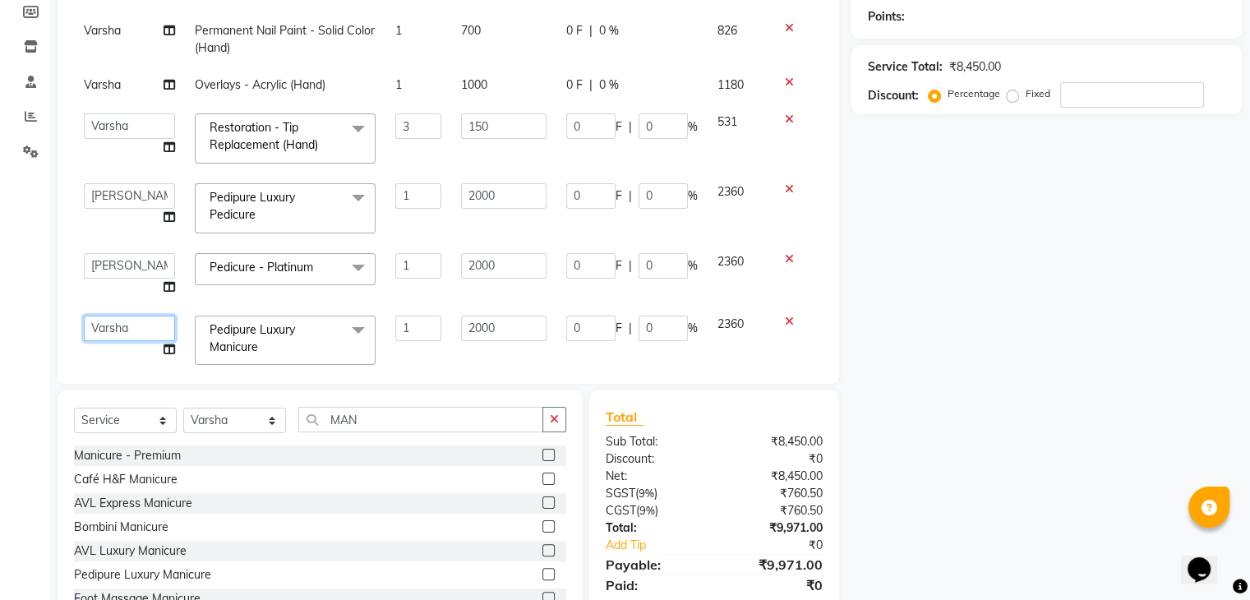
click at [118, 325] on select "Arun Manager [PERSON_NAME]" at bounding box center [129, 328] width 91 height 25
select select "88607"
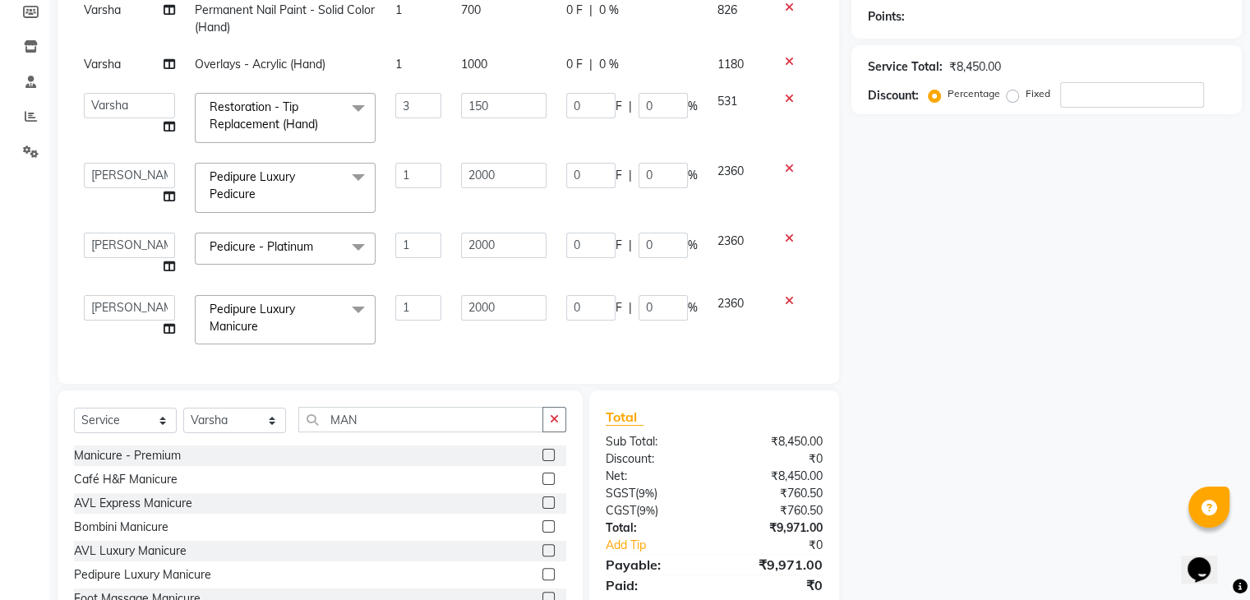
scroll to position [0, 0]
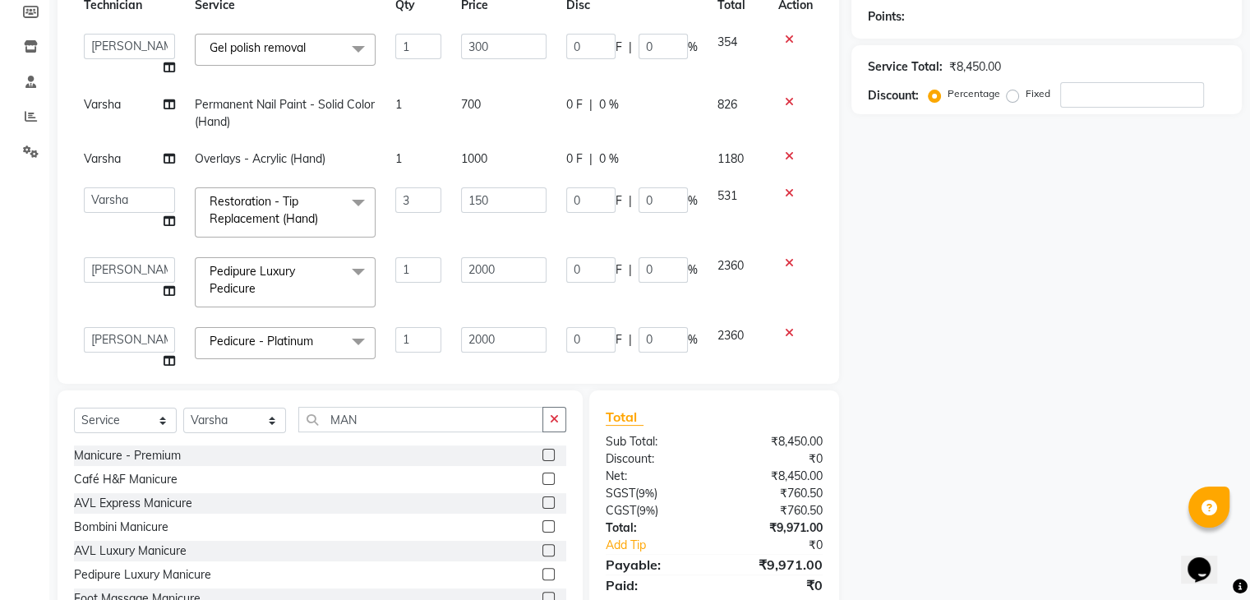
click at [645, 102] on div "0 F | 0 %" at bounding box center [632, 104] width 132 height 17
select select "86675"
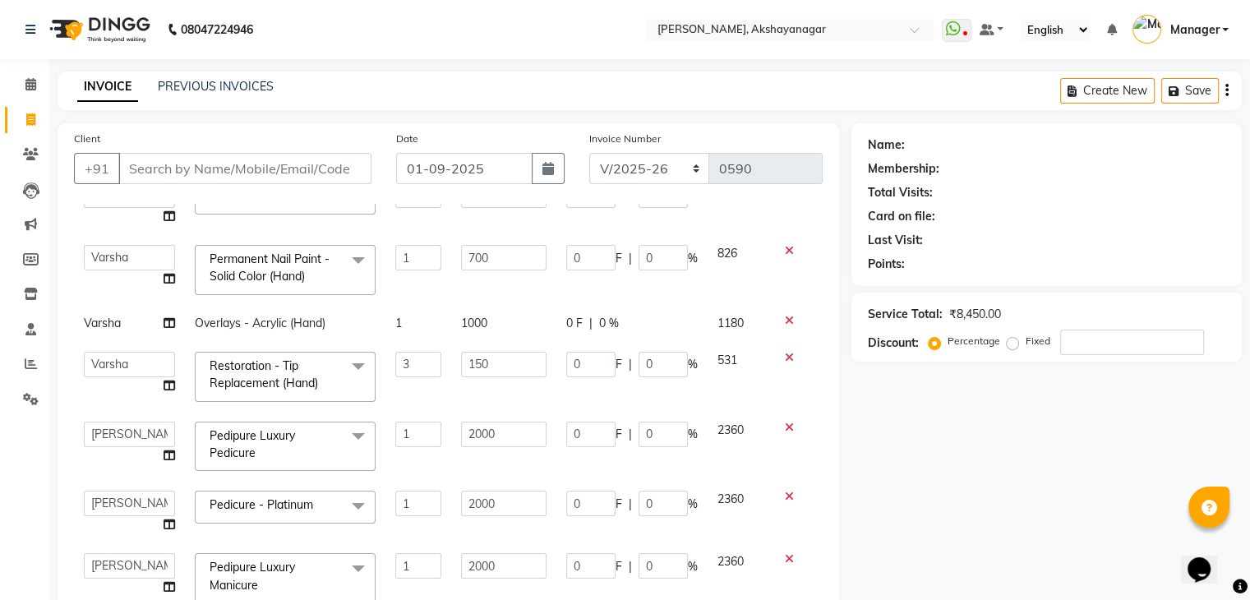
scroll to position [122, 0]
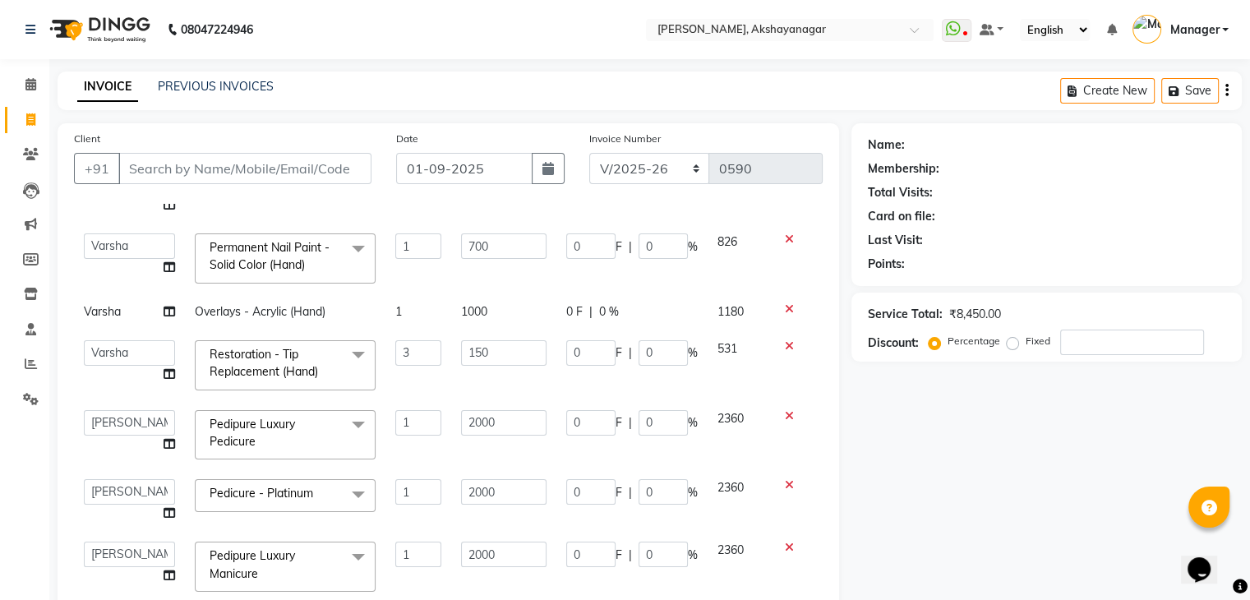
click at [785, 479] on icon at bounding box center [789, 485] width 9 height 12
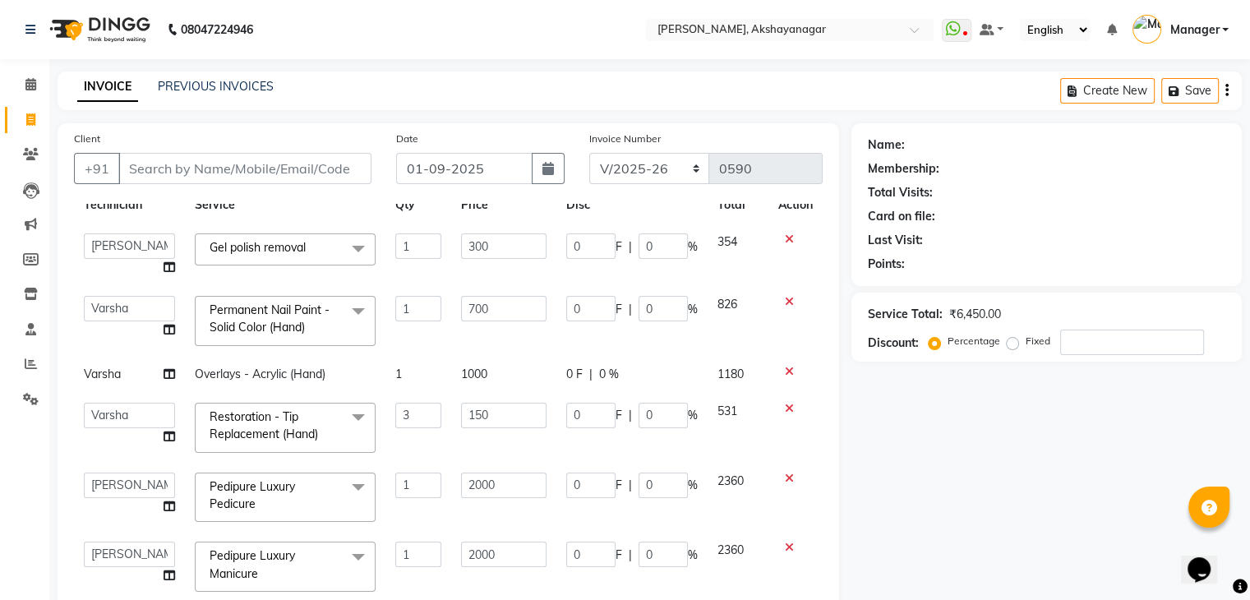
scroll to position [59, 0]
click at [1013, 491] on div "Name: Membership: Total Visits: Card on file: Last Visit: Points: Service Total…" at bounding box center [1053, 501] width 403 height 757
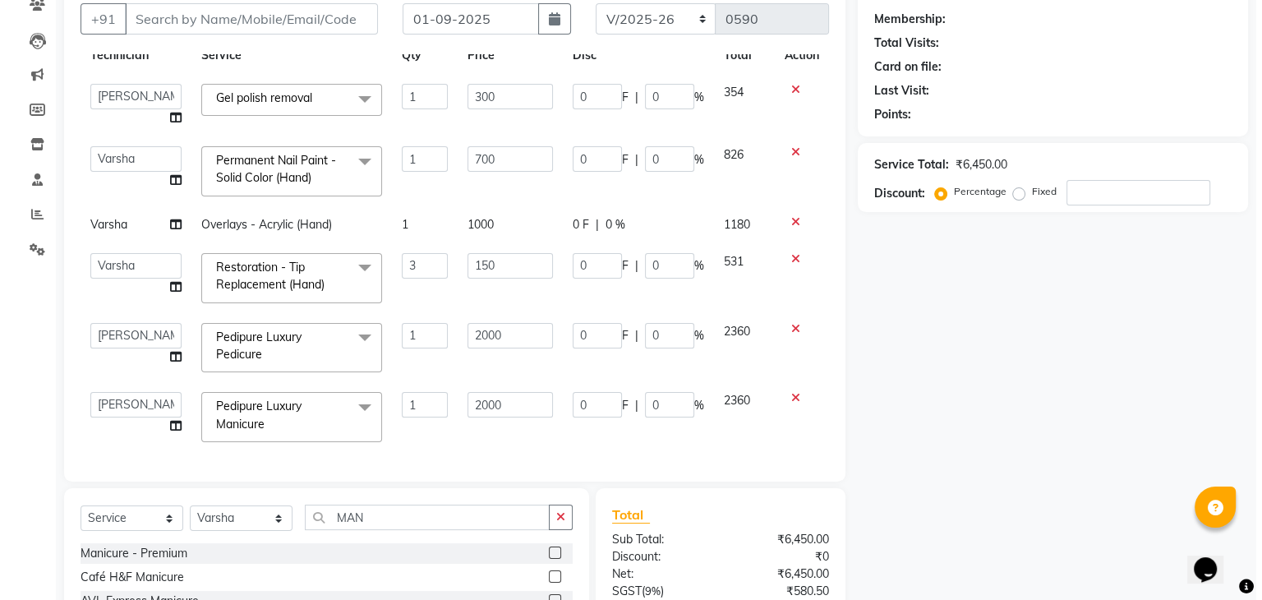
scroll to position [0, 0]
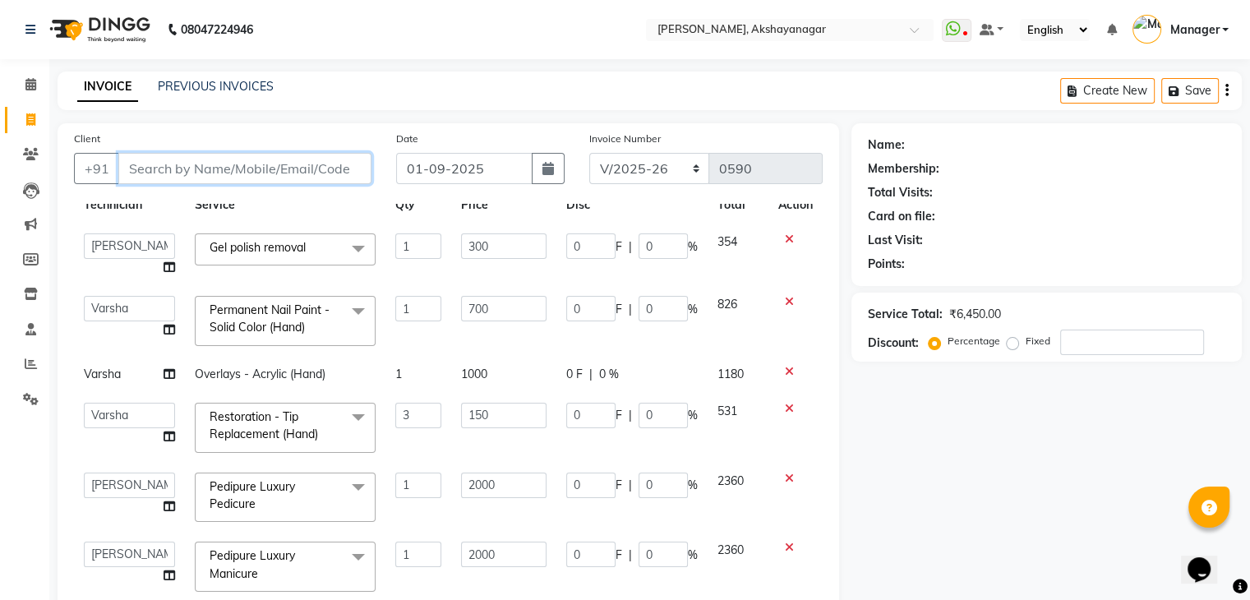
click at [215, 170] on input "Client" at bounding box center [244, 168] width 253 height 31
type input "8"
type input "0"
type input "8077416525"
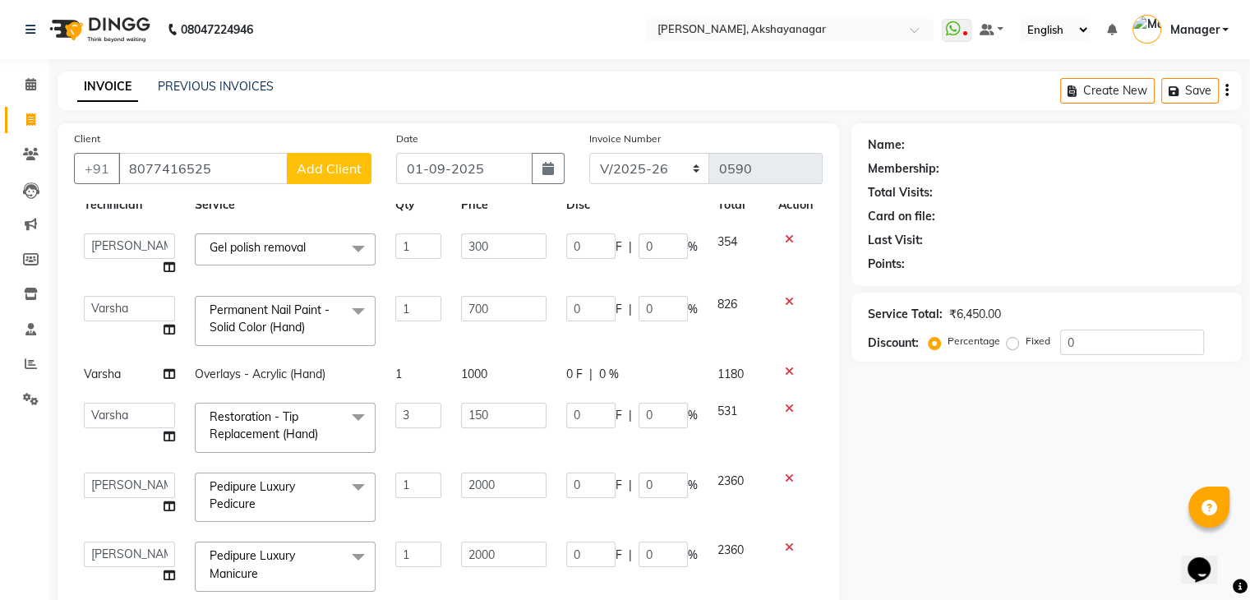
click at [329, 165] on span "Add Client" at bounding box center [329, 168] width 65 height 16
select select "21"
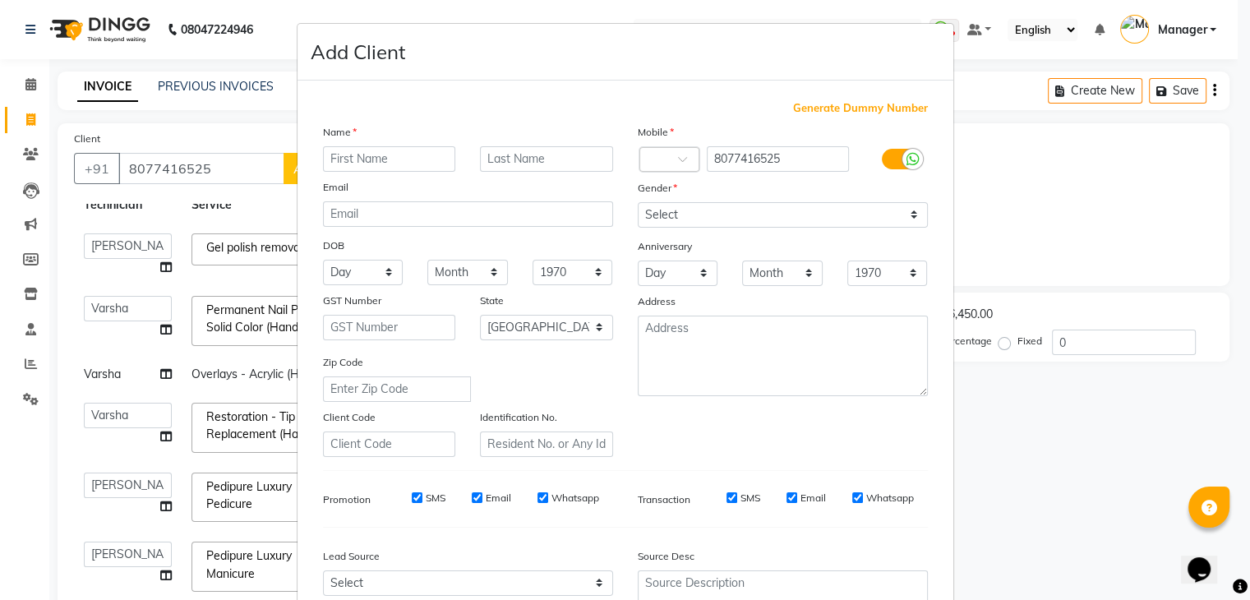
click at [329, 165] on input "text" at bounding box center [389, 158] width 133 height 25
type input "SNOWBER"
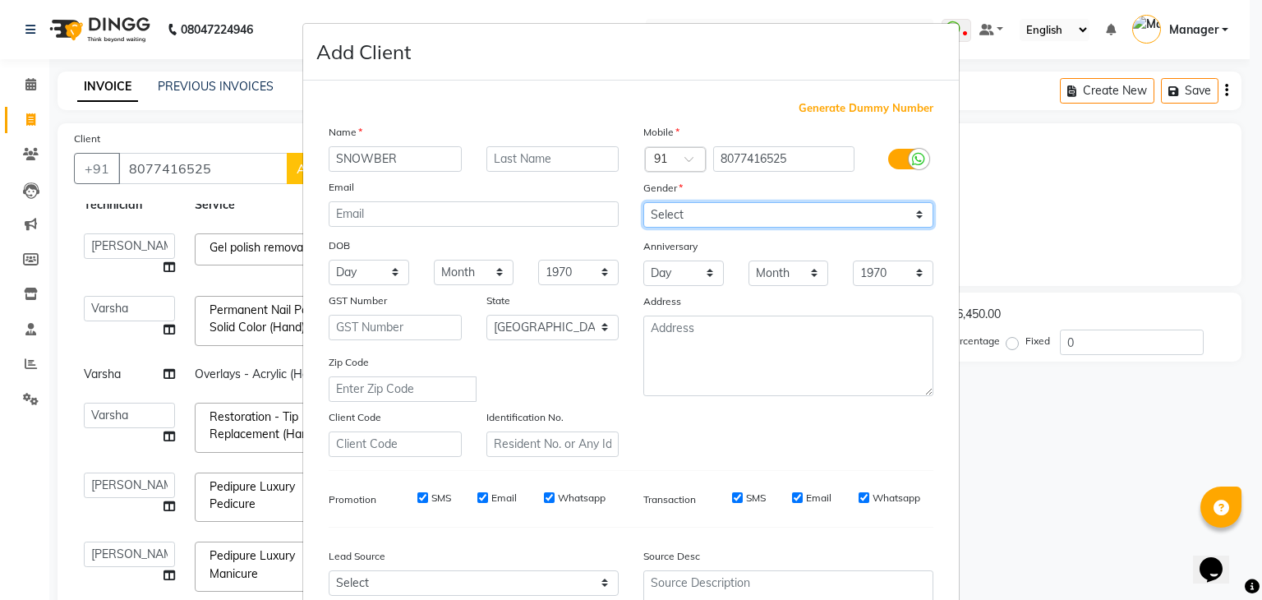
click at [724, 214] on select "Select [DEMOGRAPHIC_DATA] [DEMOGRAPHIC_DATA] Other Prefer Not To Say" at bounding box center [789, 214] width 290 height 25
select select "[DEMOGRAPHIC_DATA]"
click at [644, 203] on select "Select [DEMOGRAPHIC_DATA] [DEMOGRAPHIC_DATA] Other Prefer Not To Say" at bounding box center [789, 214] width 290 height 25
click at [912, 451] on div "Mobile Country Code × 91 8077416525 Gender Select [DEMOGRAPHIC_DATA] [DEMOGRAPH…" at bounding box center [788, 290] width 315 height 334
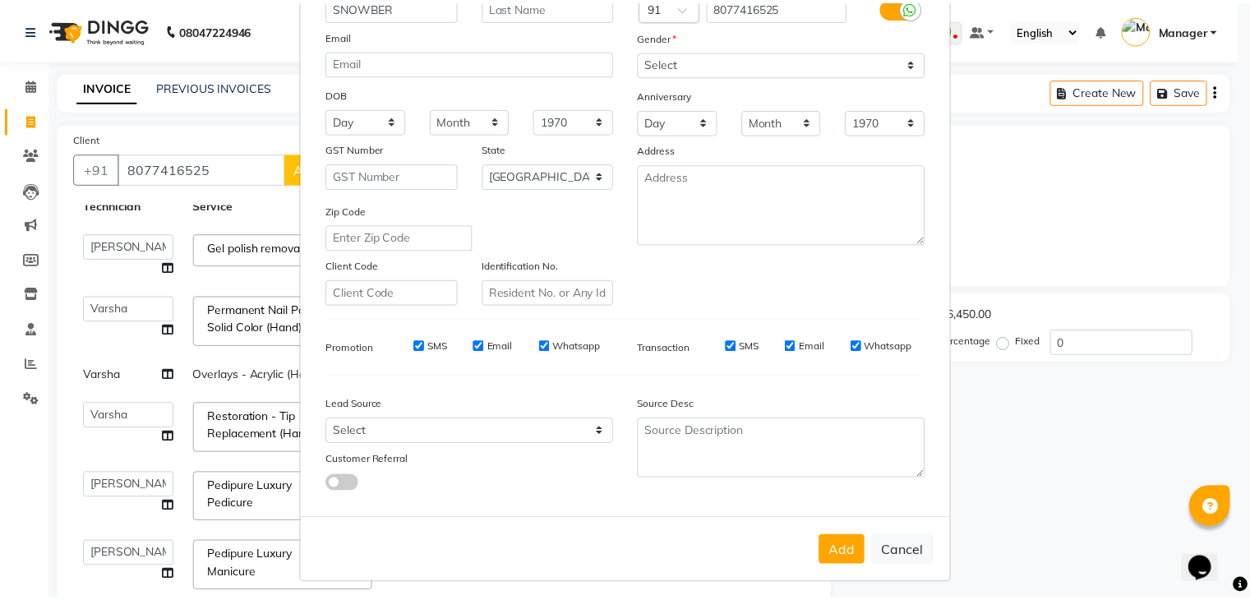
scroll to position [167, 0]
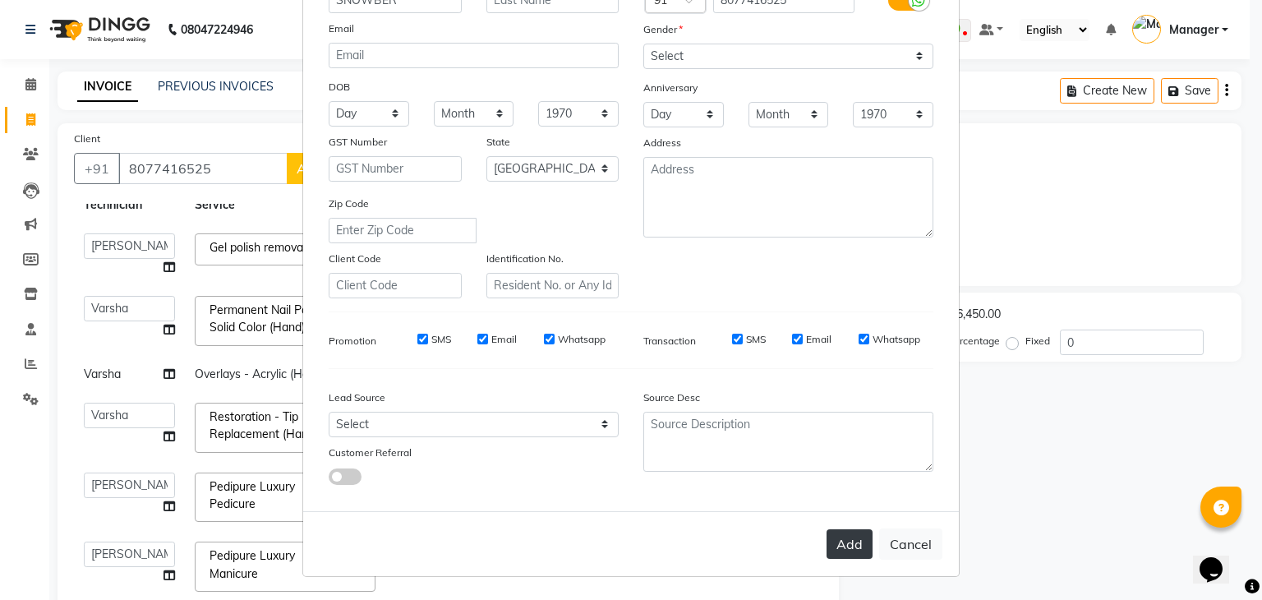
click at [845, 540] on button "Add" at bounding box center [850, 544] width 46 height 30
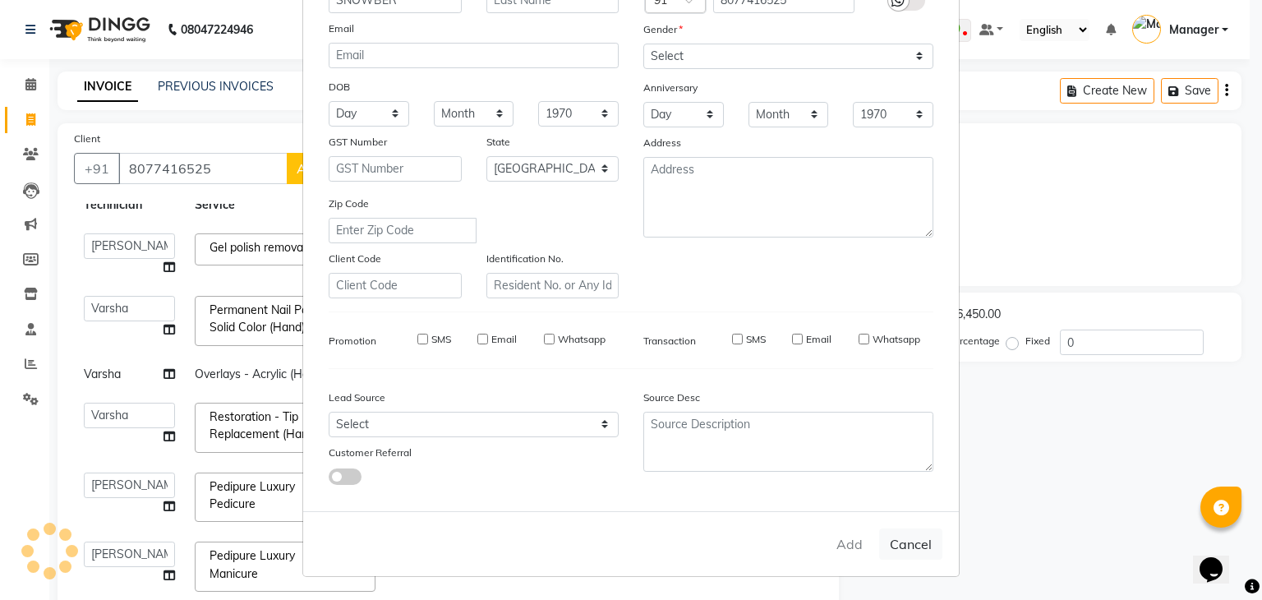
type input "80******25"
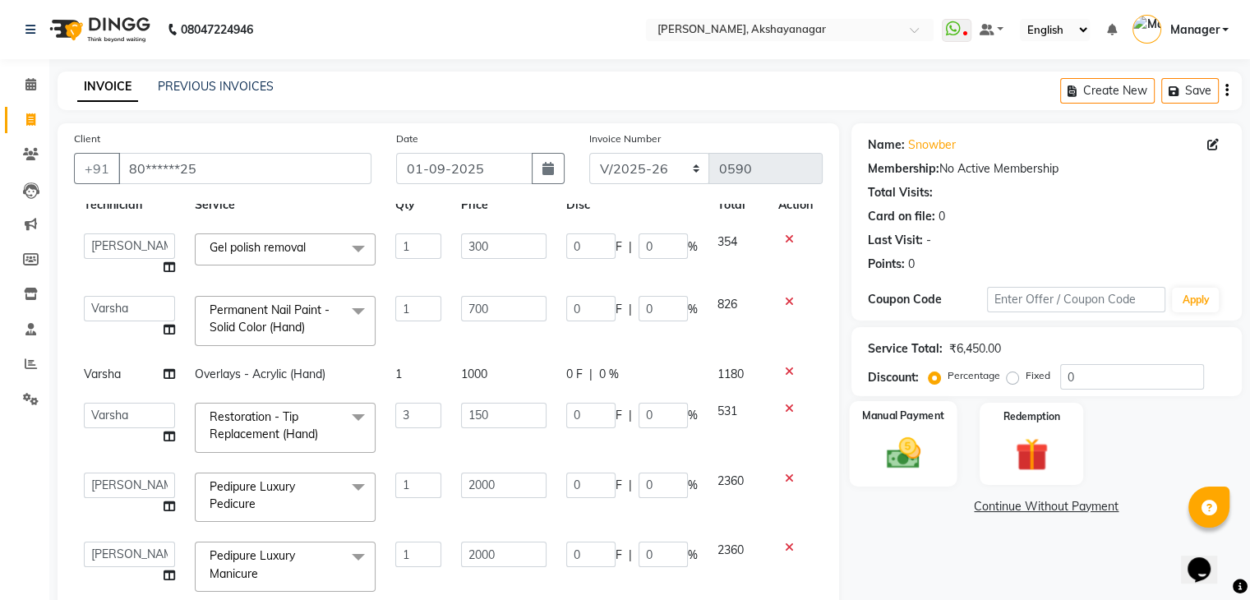
click at [928, 438] on img at bounding box center [902, 453] width 55 height 39
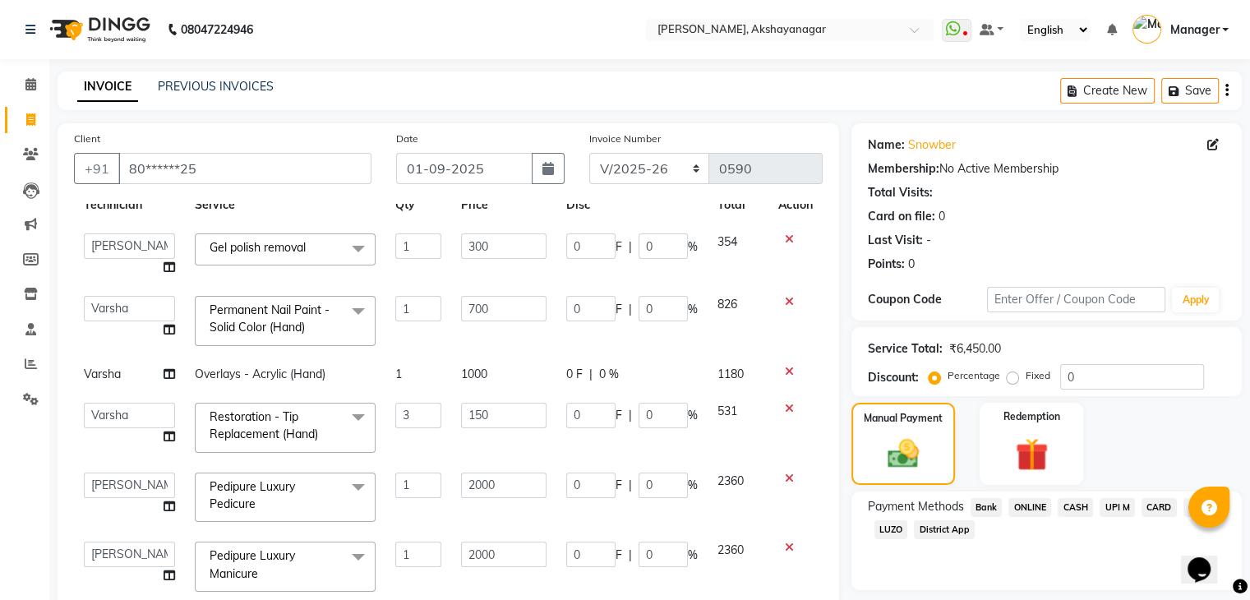
click at [1159, 509] on span "CARD" at bounding box center [1159, 507] width 35 height 19
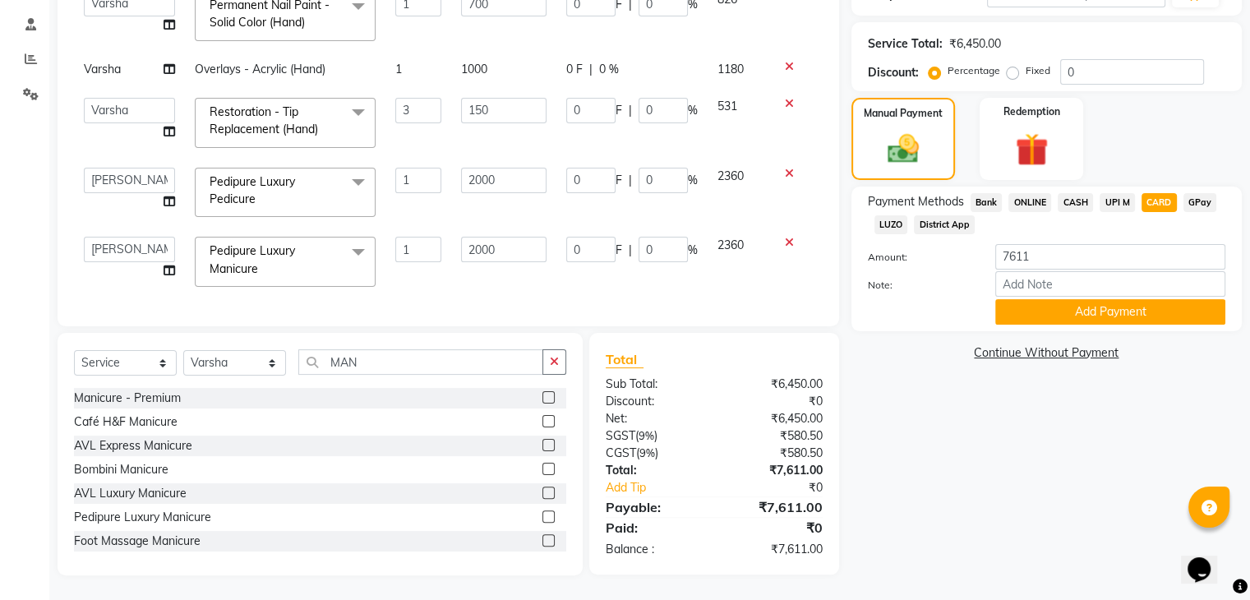
click at [999, 492] on div "Name: Snowber Membership: No Active Membership Total Visits: Card on file: 0 La…" at bounding box center [1053, 196] width 403 height 757
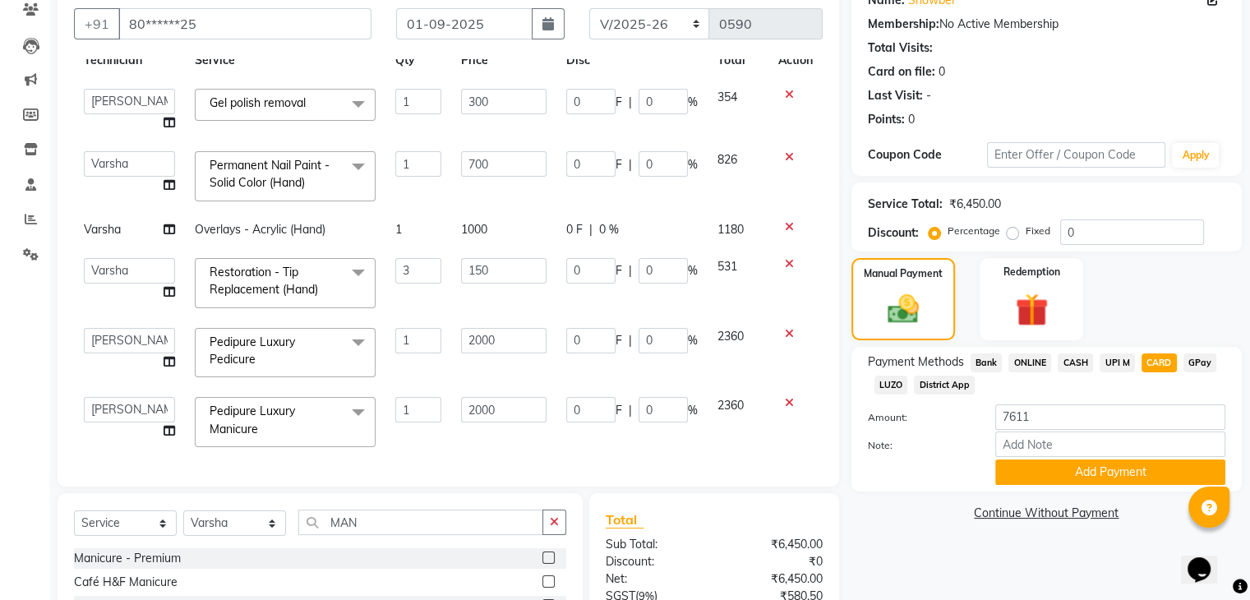
scroll to position [141, 0]
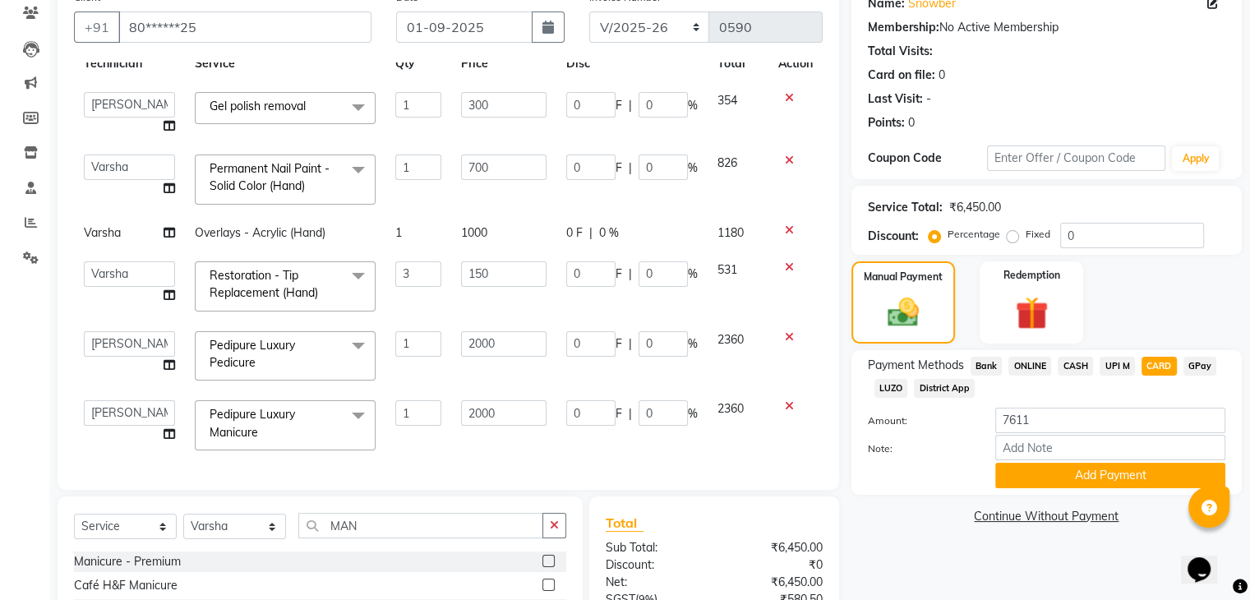
click at [296, 225] on span "Overlays - Acrylic (Hand)" at bounding box center [260, 232] width 131 height 15
select select "86675"
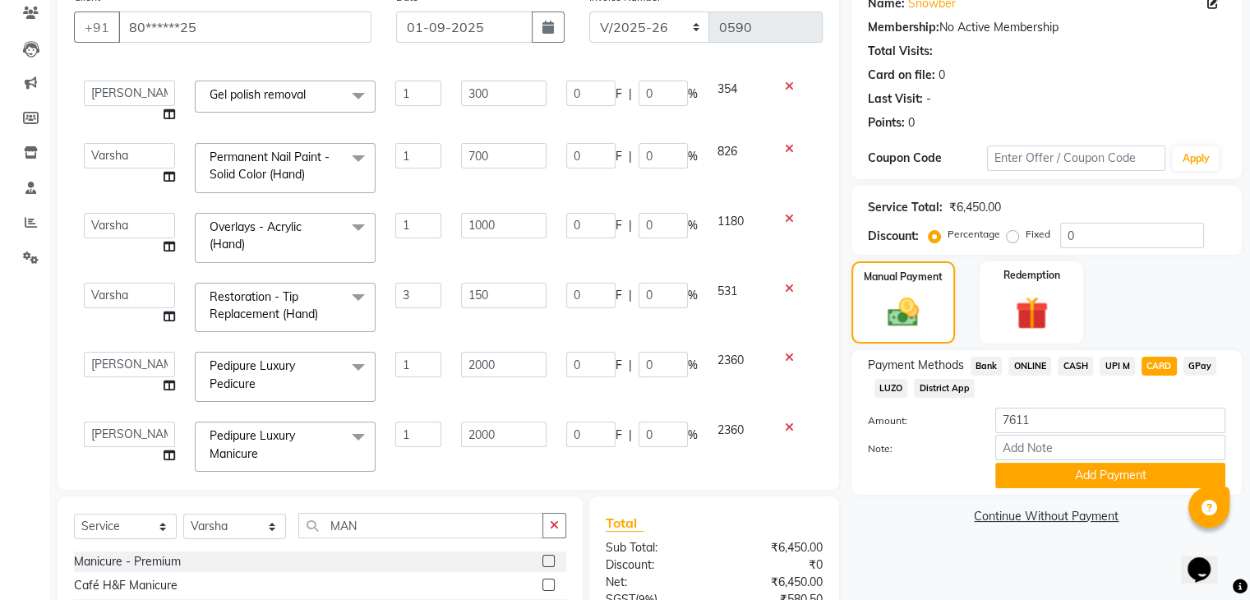
scroll to position [91, 0]
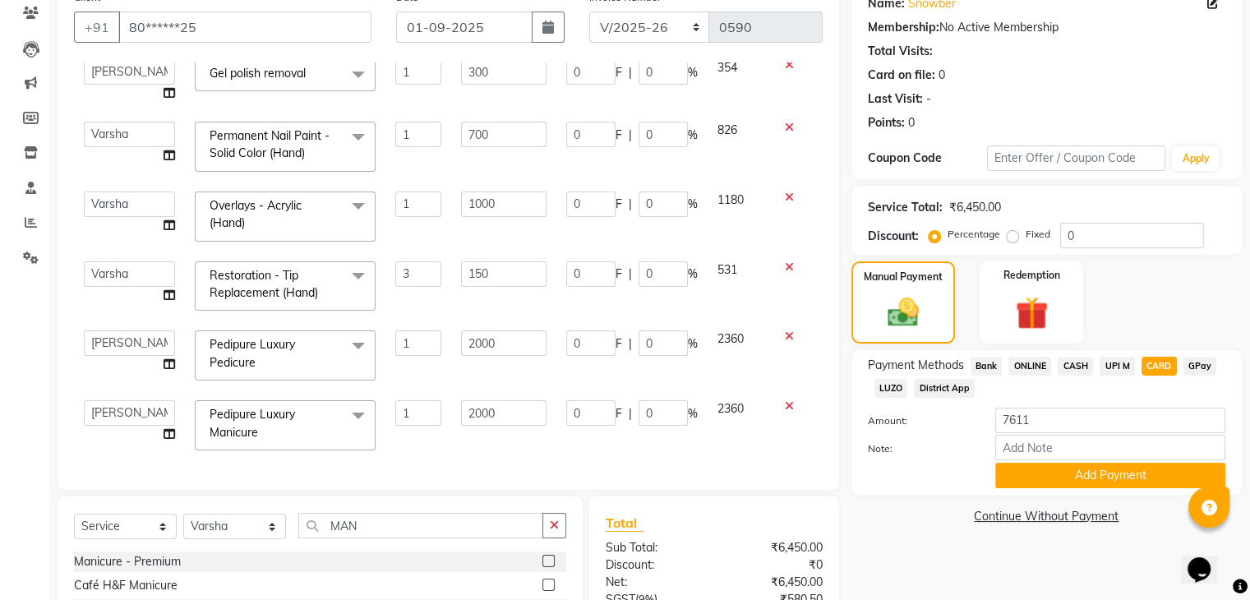
click at [296, 223] on span "Overlays - Acrylic (Hand) x" at bounding box center [279, 216] width 148 height 39
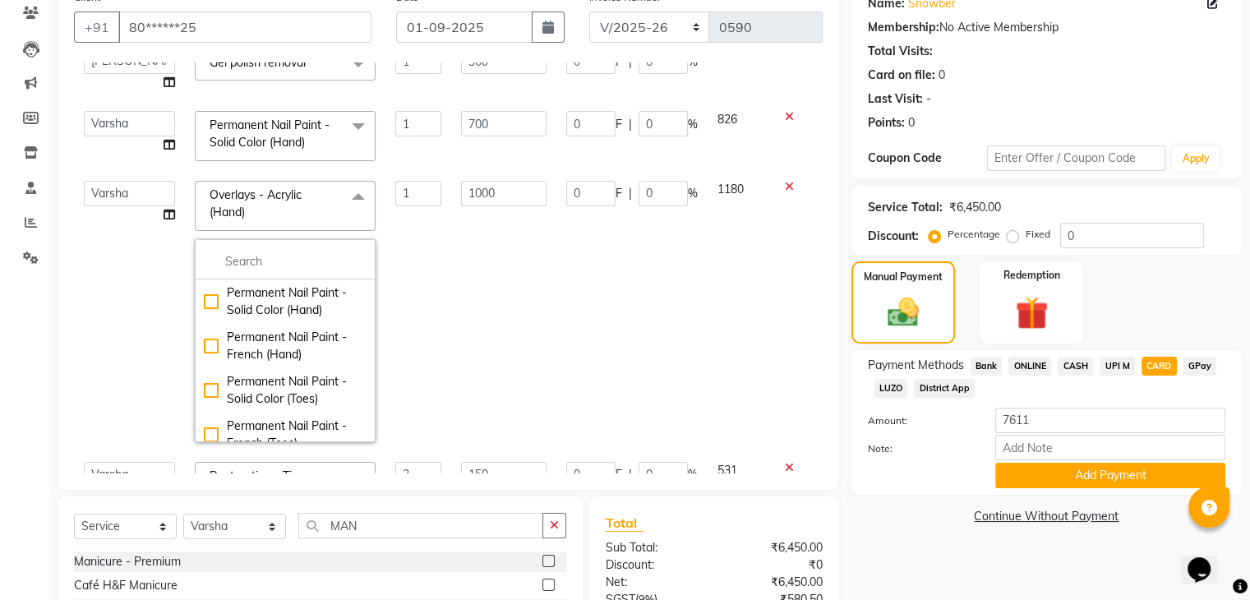
click at [430, 232] on td "1" at bounding box center [418, 311] width 67 height 281
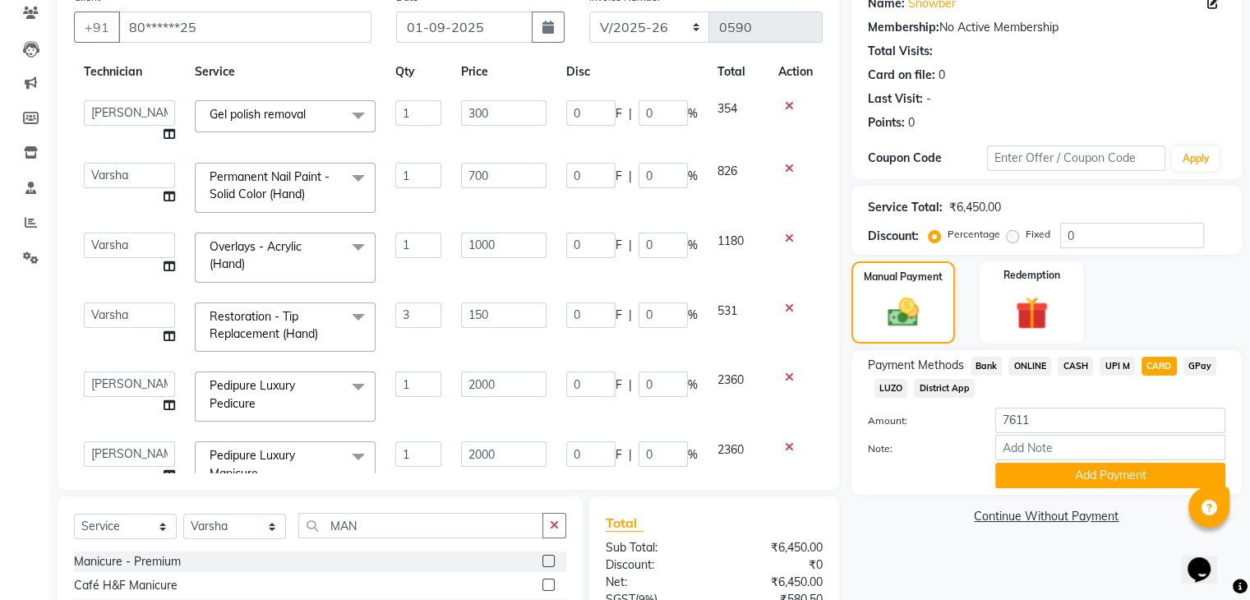
scroll to position [0, 0]
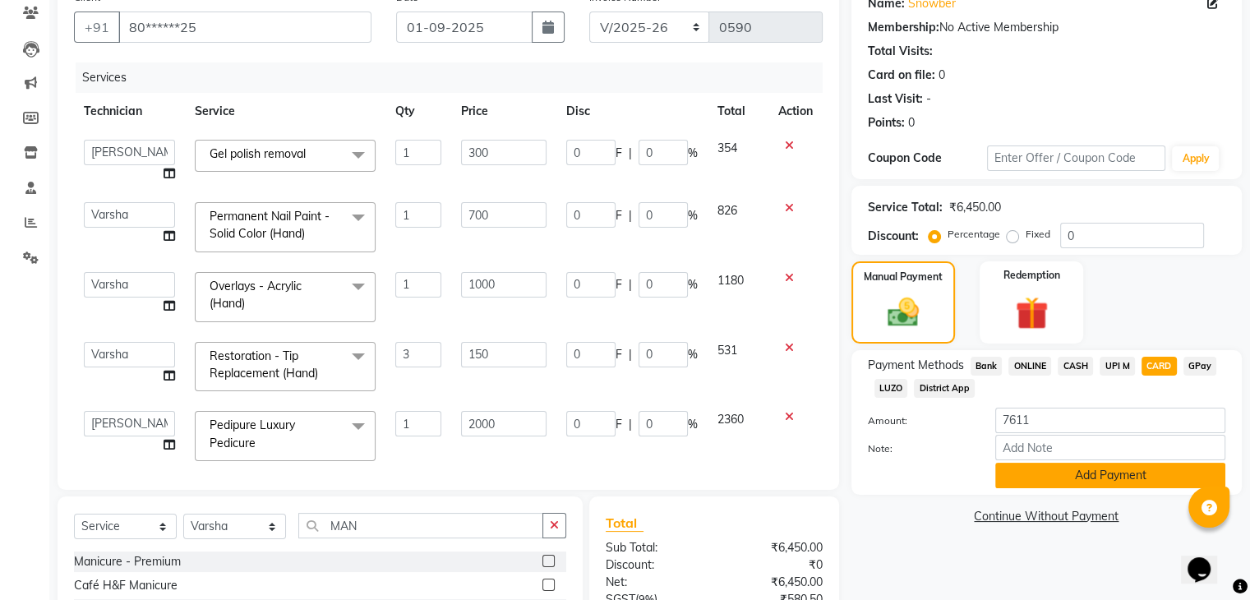
click at [1121, 482] on button "Add Payment" at bounding box center [1110, 475] width 230 height 25
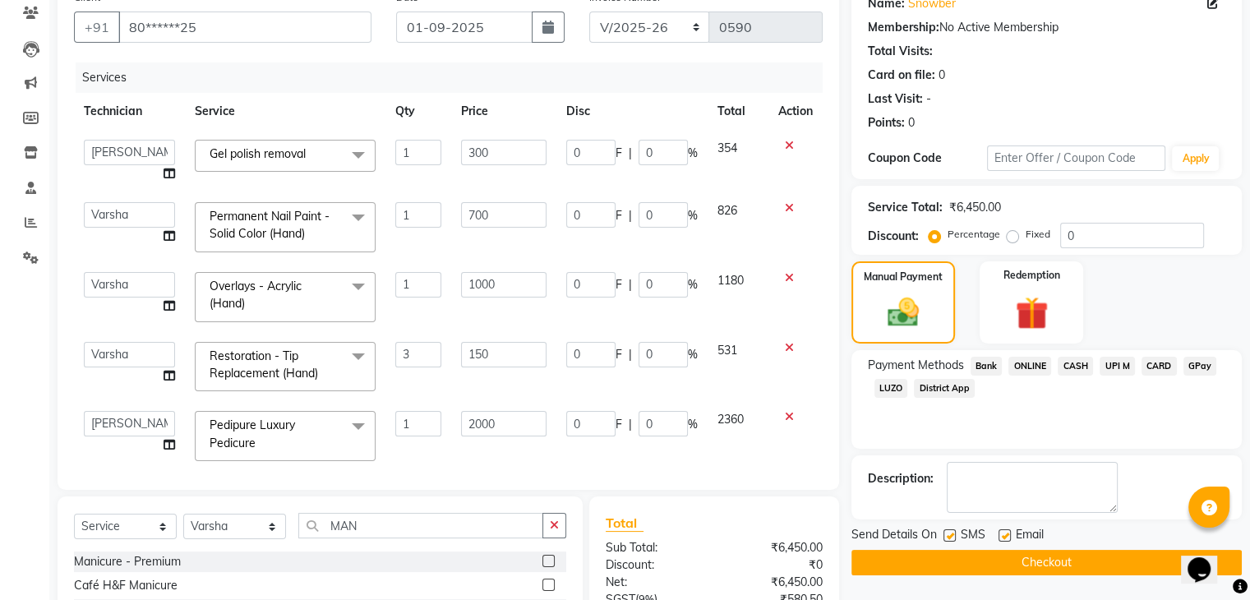
scroll to position [339, 0]
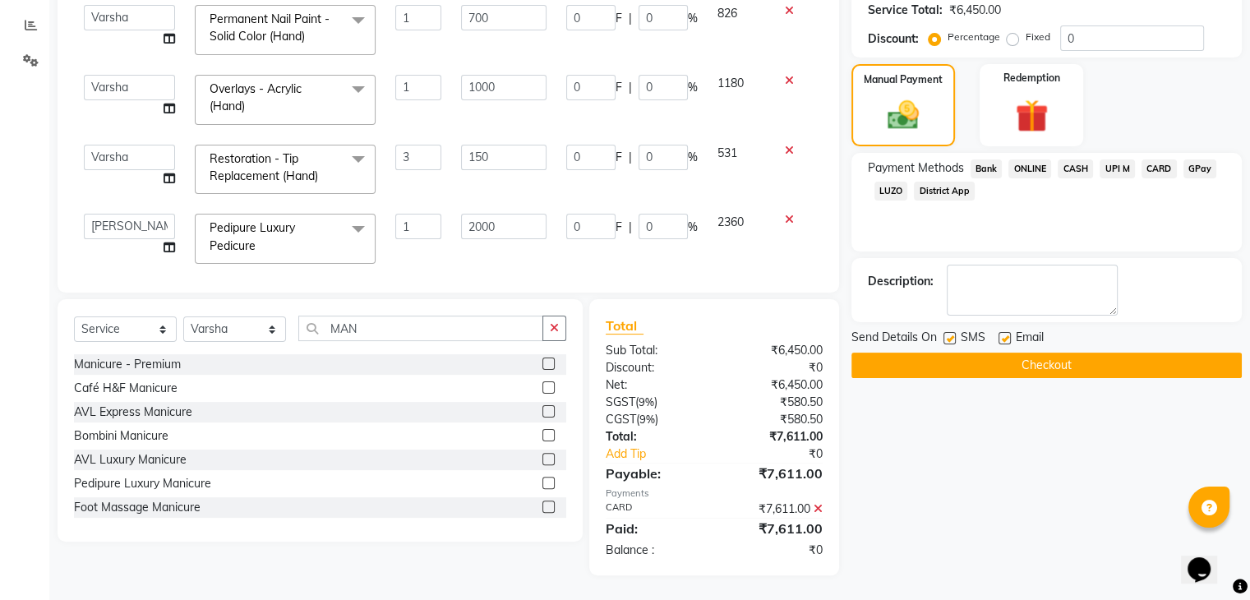
click at [1058, 367] on button "Checkout" at bounding box center [1047, 365] width 390 height 25
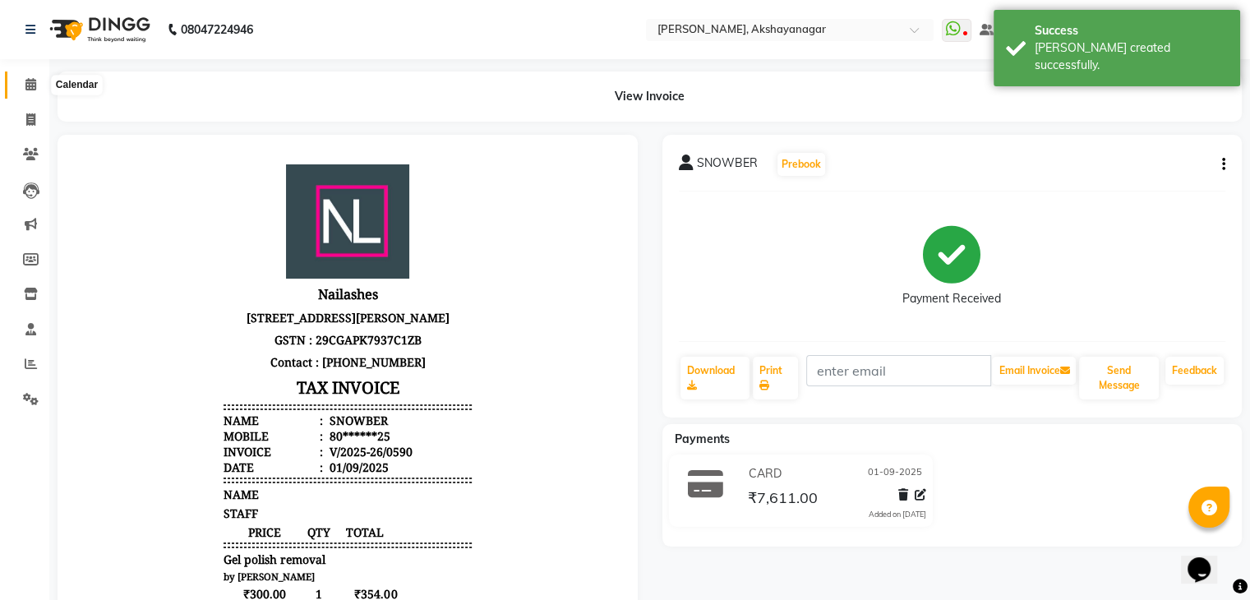
click at [25, 83] on icon at bounding box center [30, 84] width 11 height 12
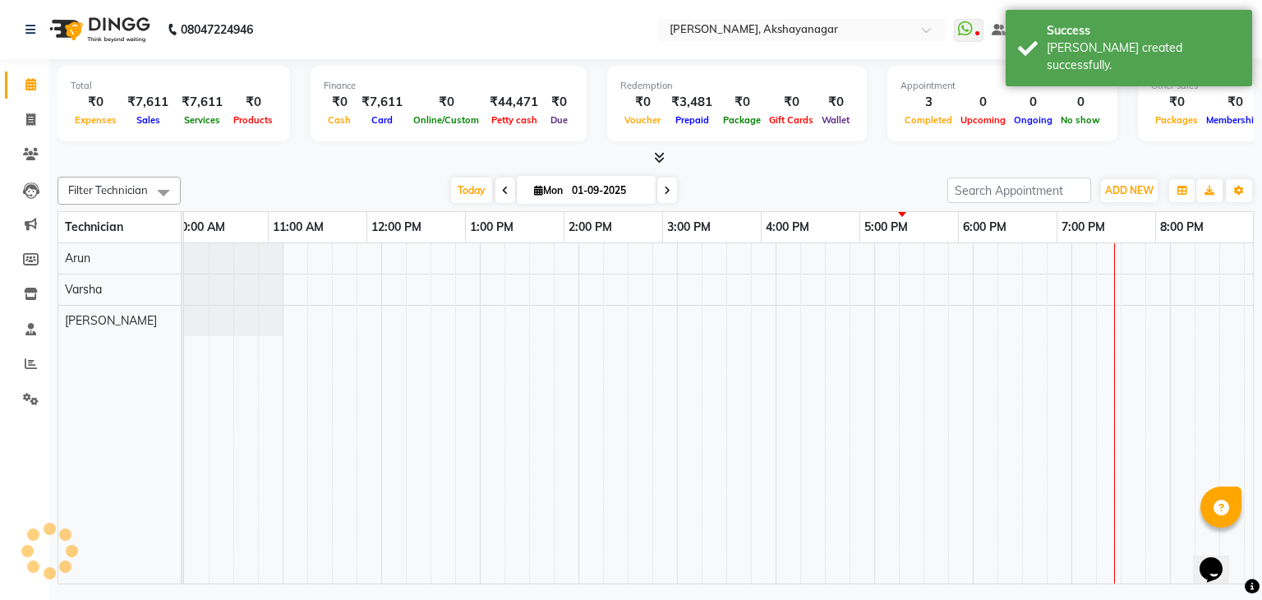
scroll to position [0, 212]
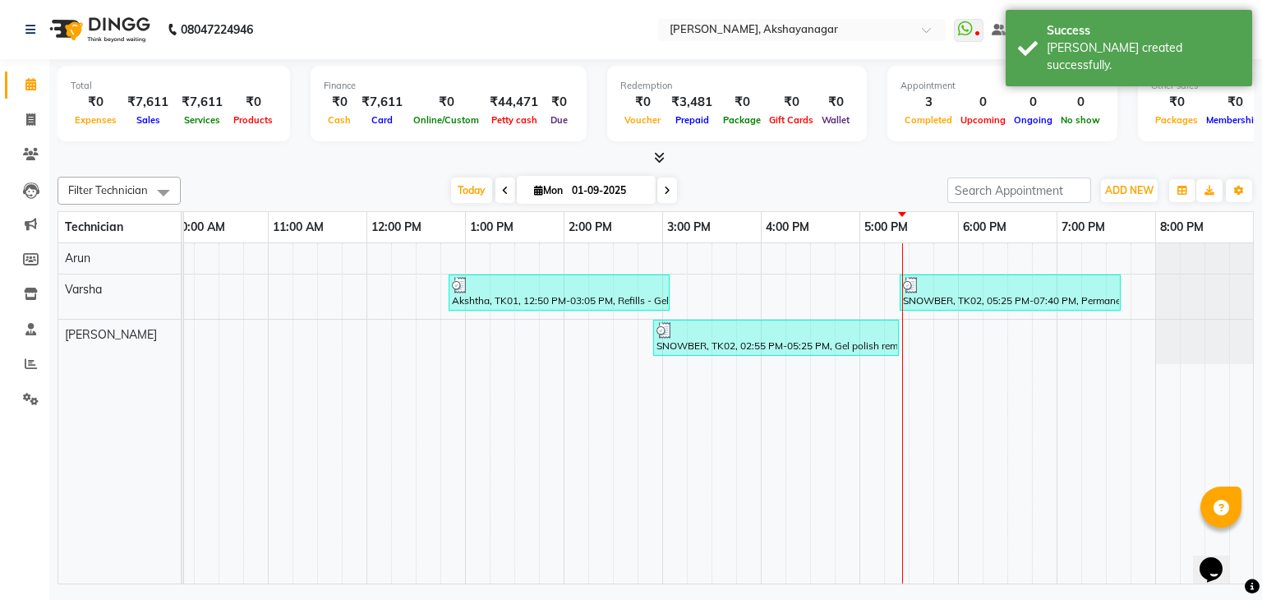
click at [274, 170] on div "Filter Technician Select All Arun [PERSON_NAME] [DATE] [DATE] Toggle Dropdown A…" at bounding box center [656, 377] width 1197 height 414
click at [329, 168] on div "Total ₹0 Expenses ₹7,611 Sales ₹7,611 Services ₹0 Products Finance ₹0 Cash ₹7,6…" at bounding box center [655, 323] width 1213 height 529
